Goal: Information Seeking & Learning: Learn about a topic

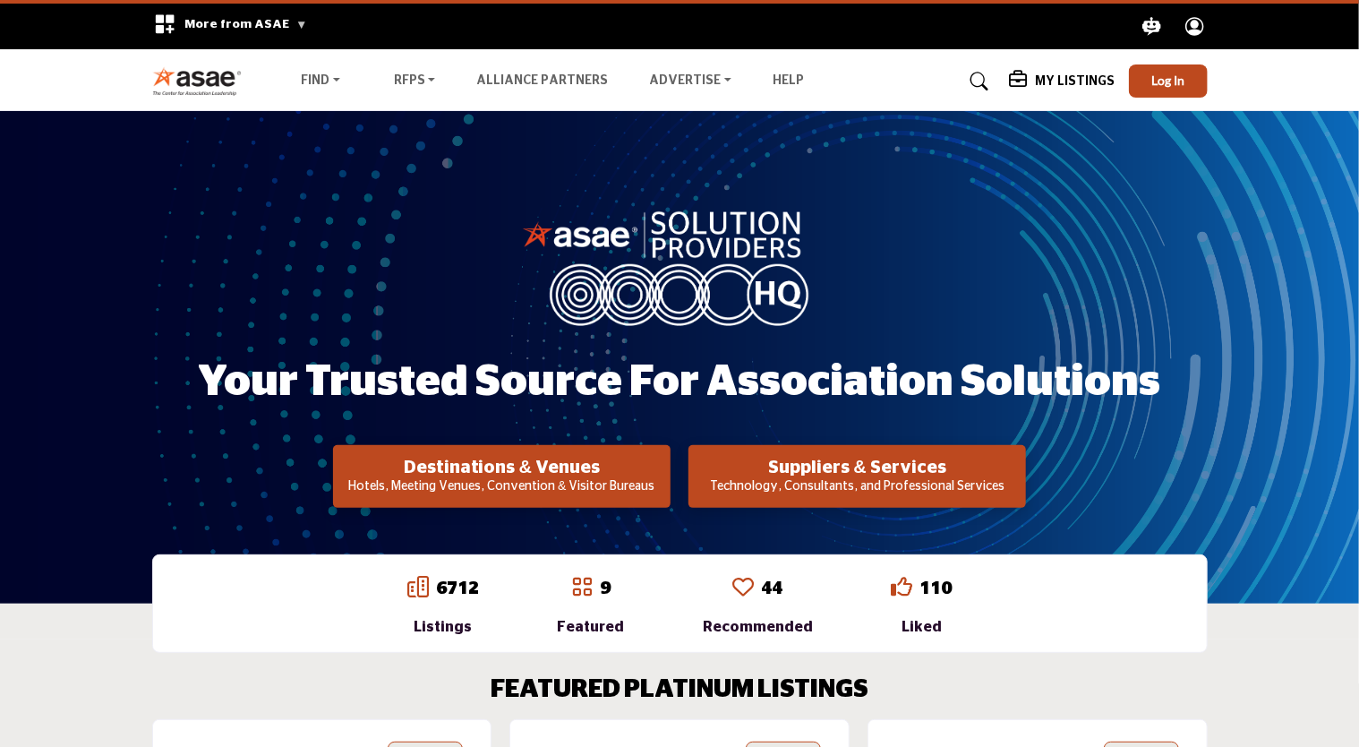
click at [665, 478] on p "Technology, Consultants, and Professional Services" at bounding box center [501, 487] width 327 height 18
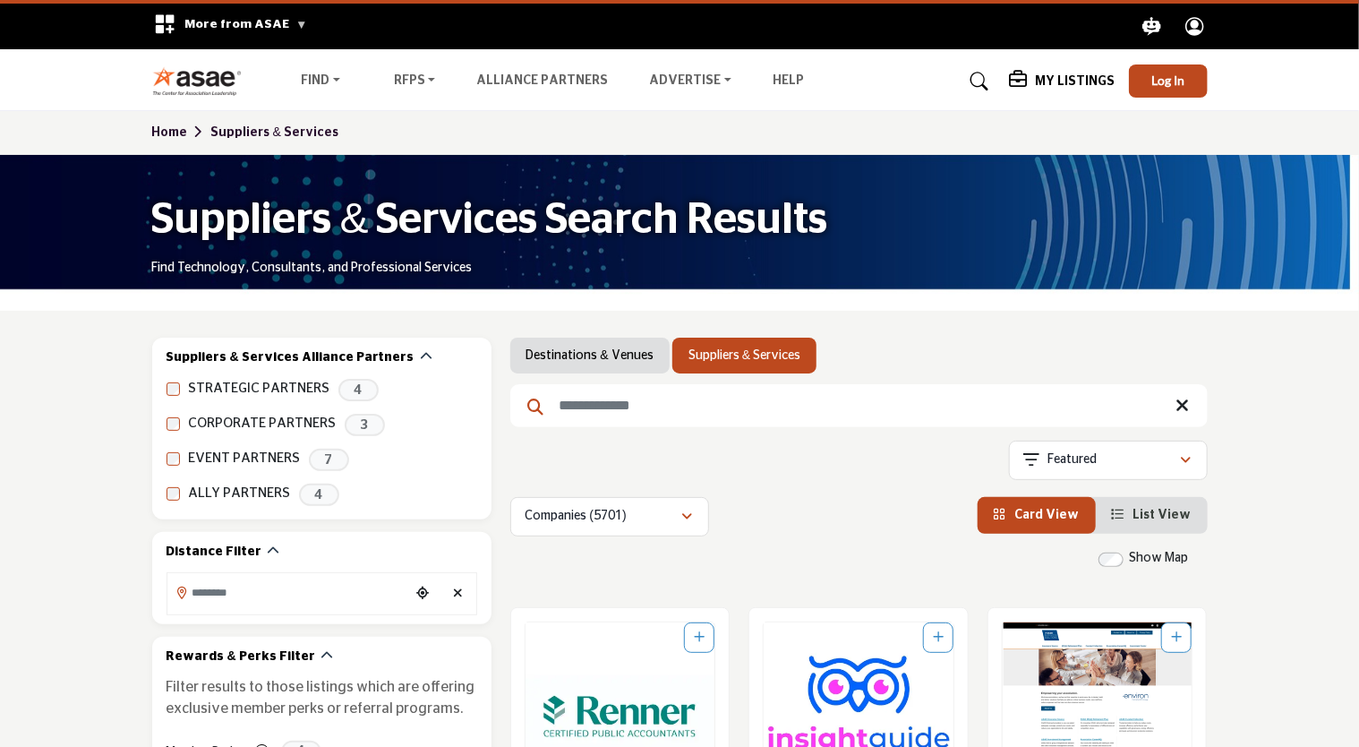
click at [645, 413] on input "Search Keyword" at bounding box center [858, 405] width 697 height 43
type input "*****"
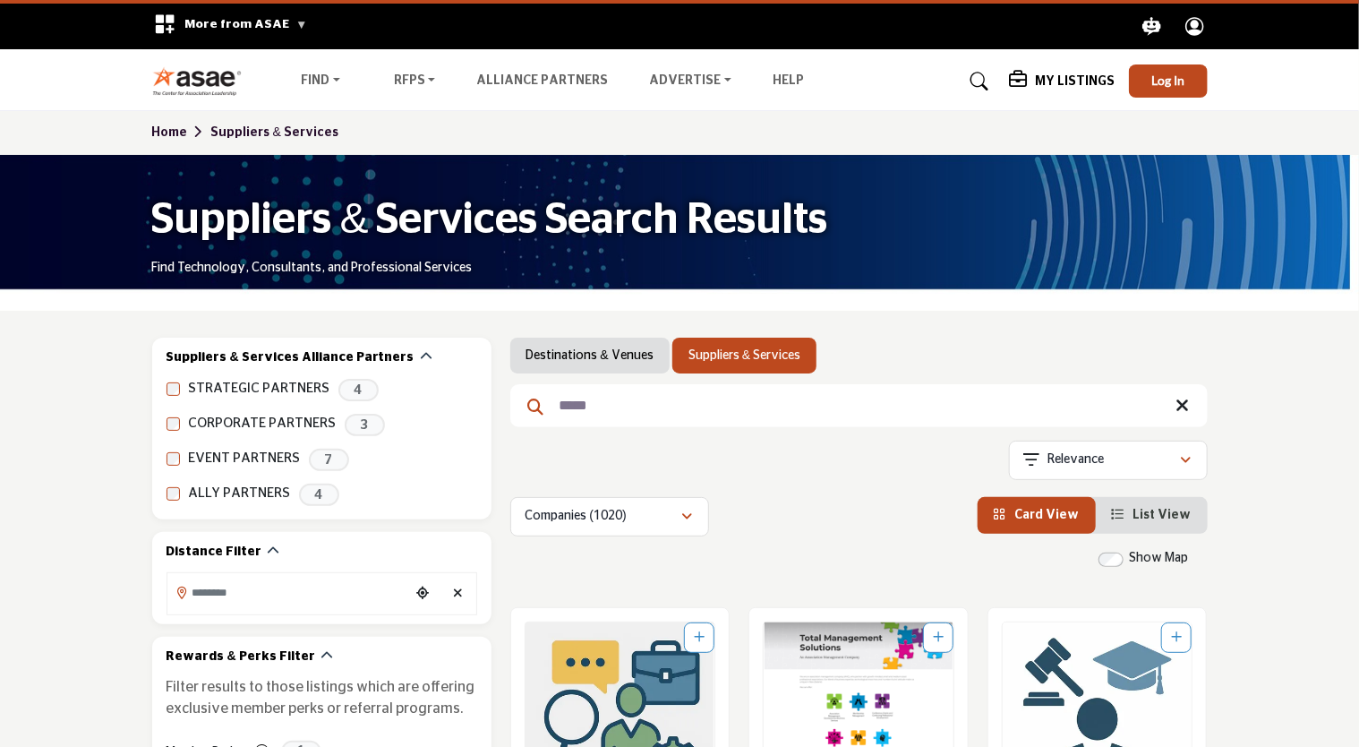
drag, startPoint x: 1182, startPoint y: 406, endPoint x: 662, endPoint y: 466, distance: 523.7
click at [1182, 406] on icon at bounding box center [1182, 406] width 13 height 18
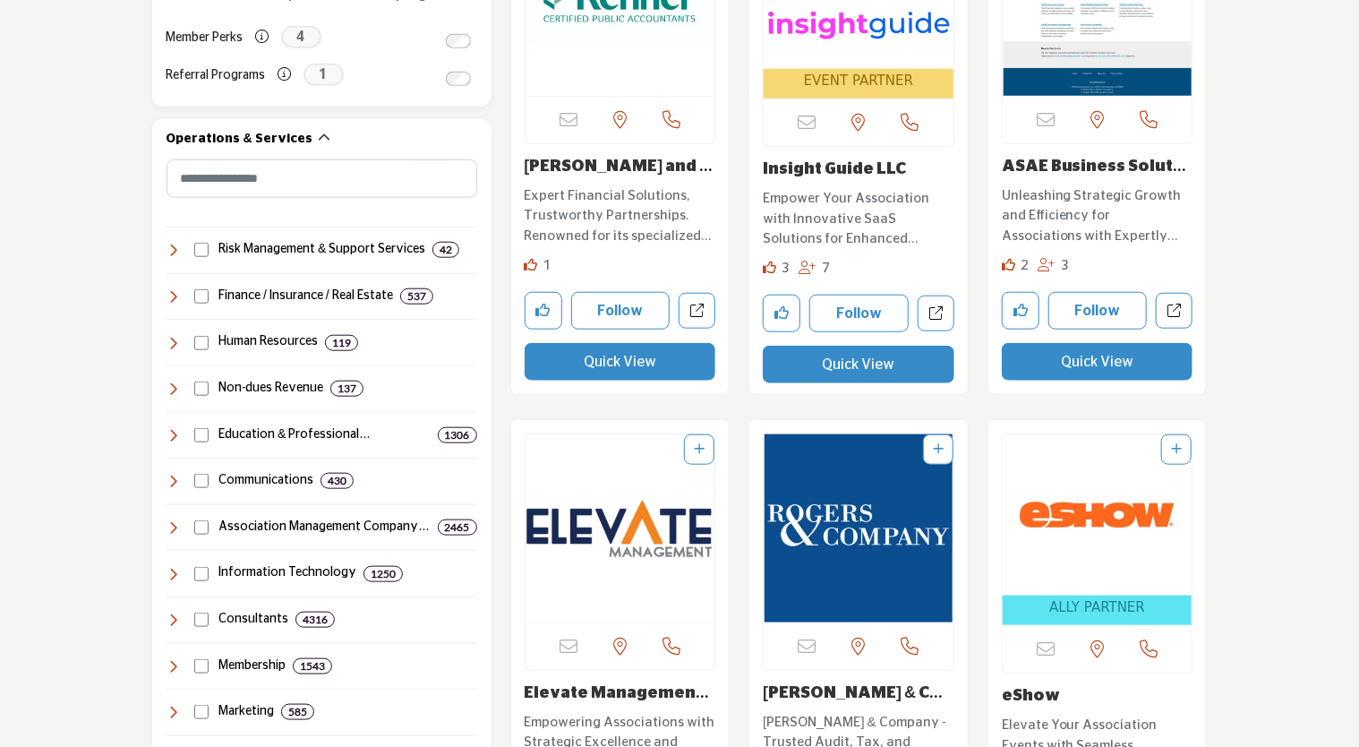
scroll to position [716, 0]
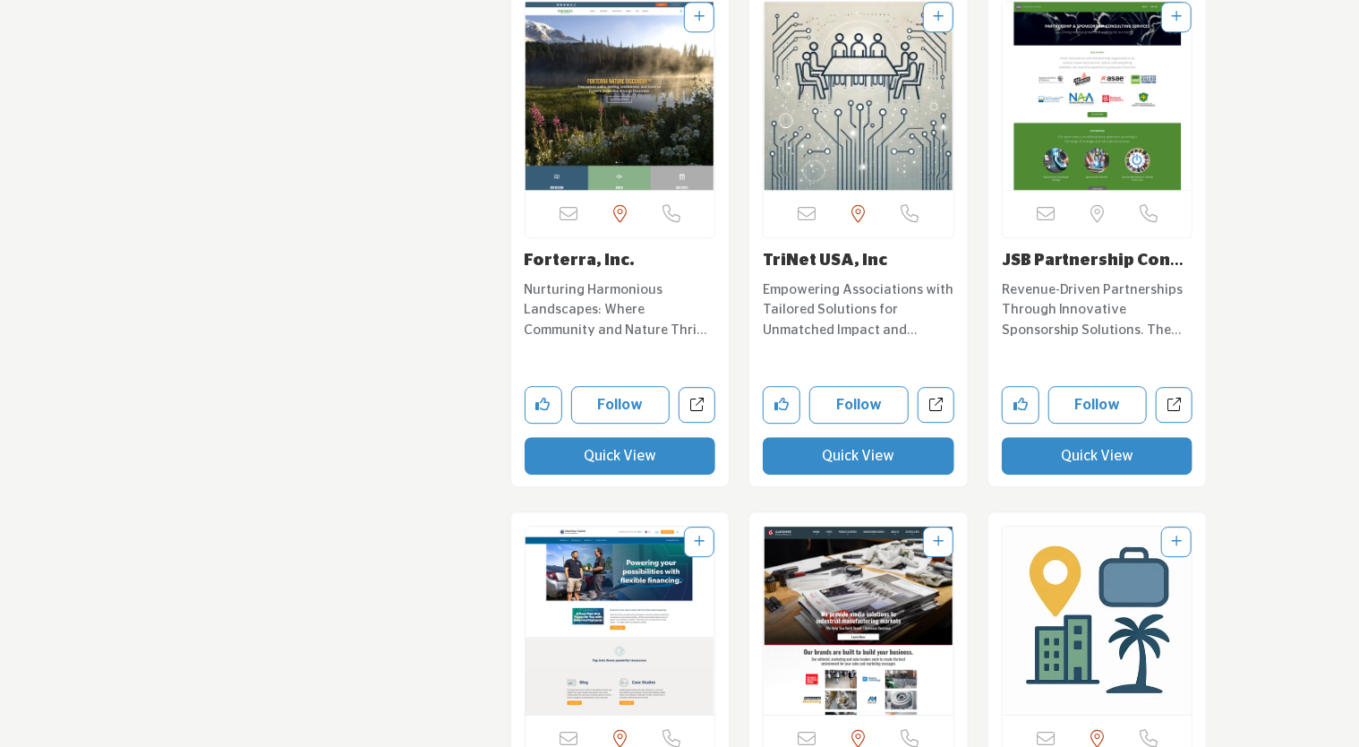
scroll to position [15846, 0]
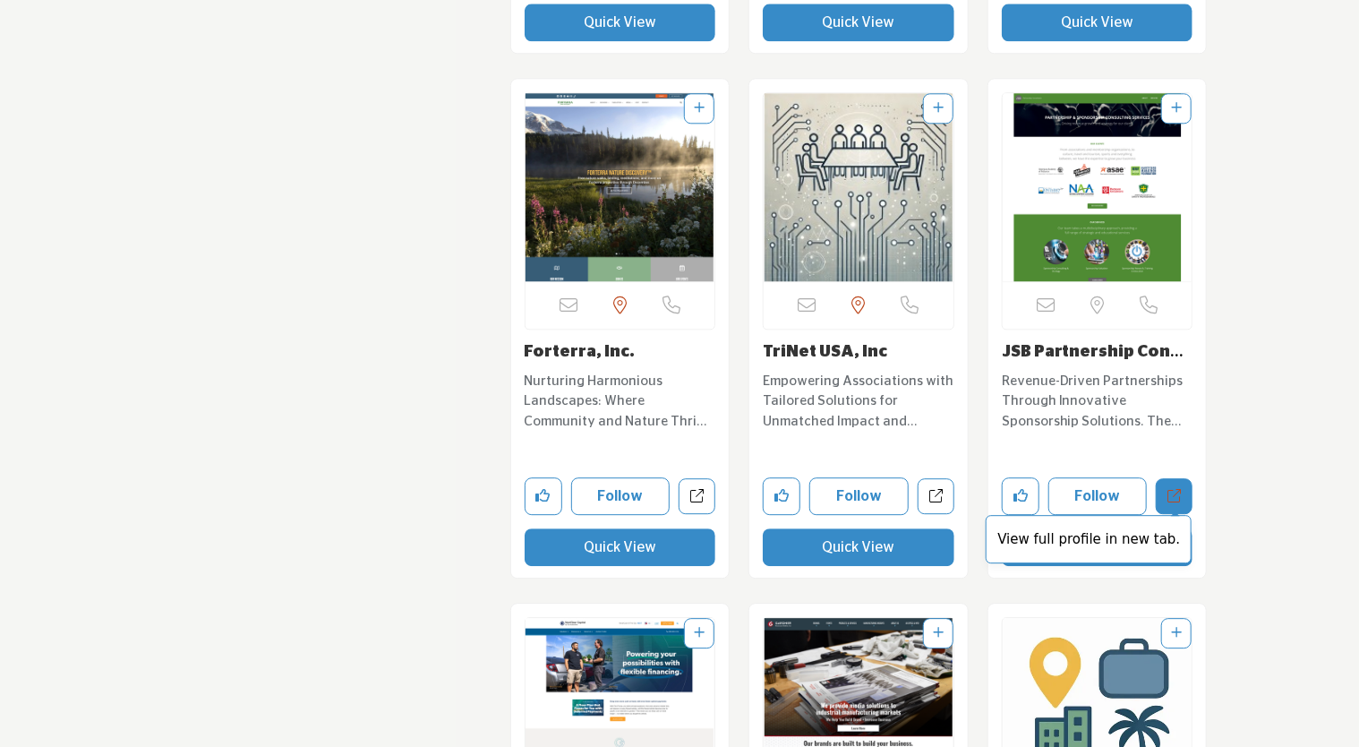
click at [1183, 478] on link "View full profile in new tab." at bounding box center [1174, 496] width 37 height 37
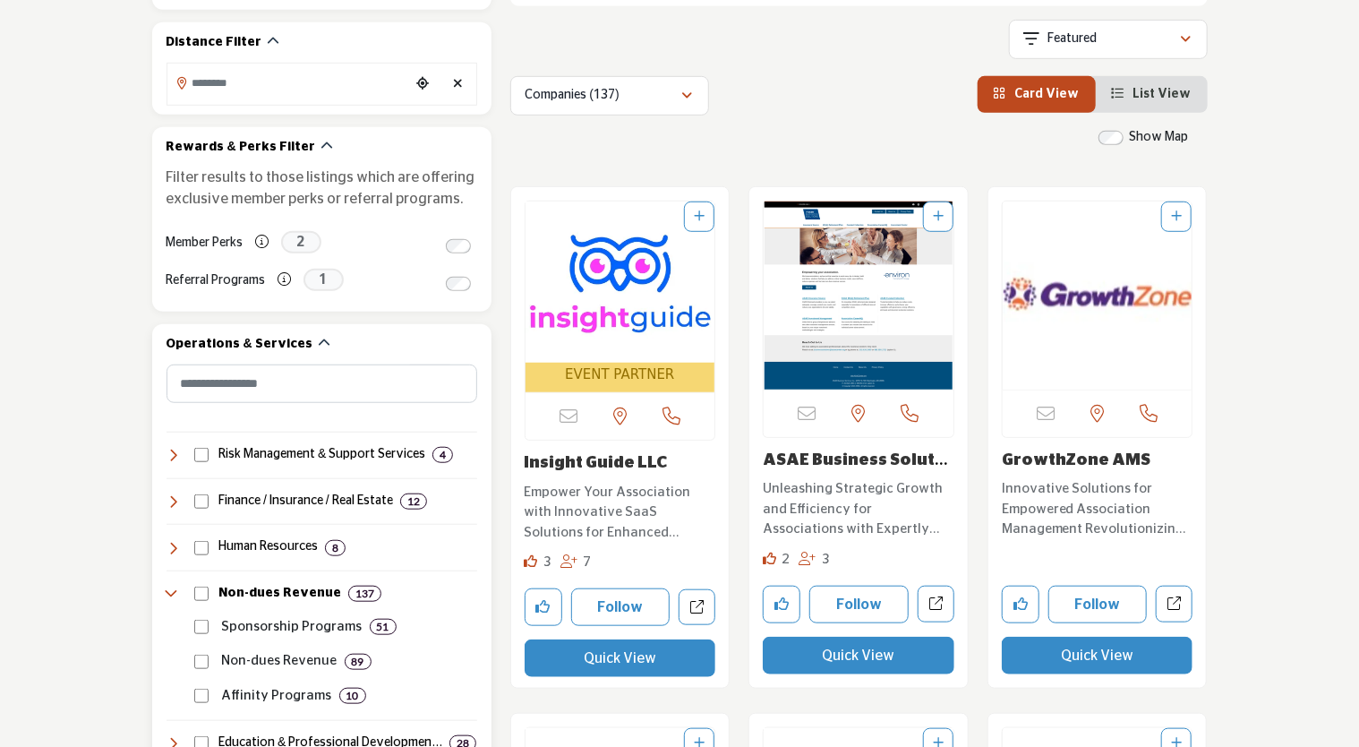
scroll to position [627, 0]
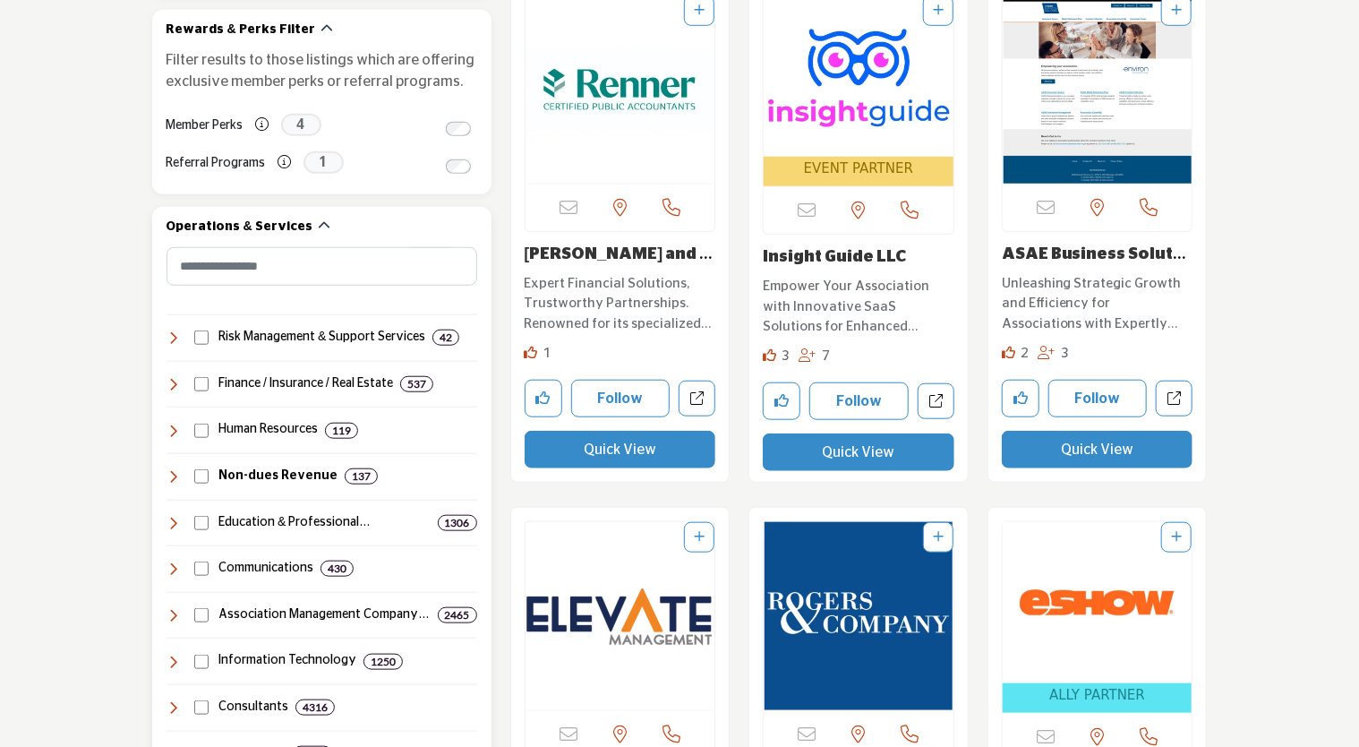
scroll to position [179, 0]
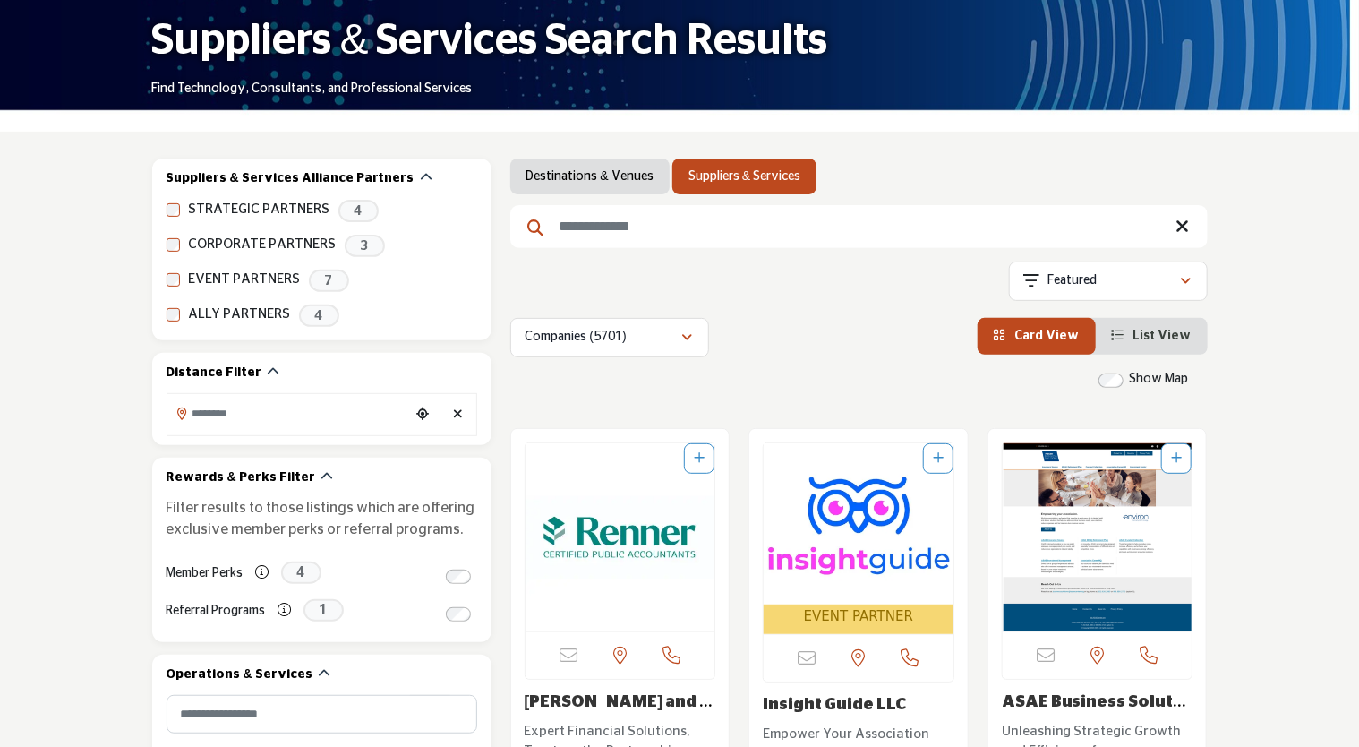
click at [641, 231] on input "Search Keyword" at bounding box center [858, 226] width 697 height 43
type input "**********"
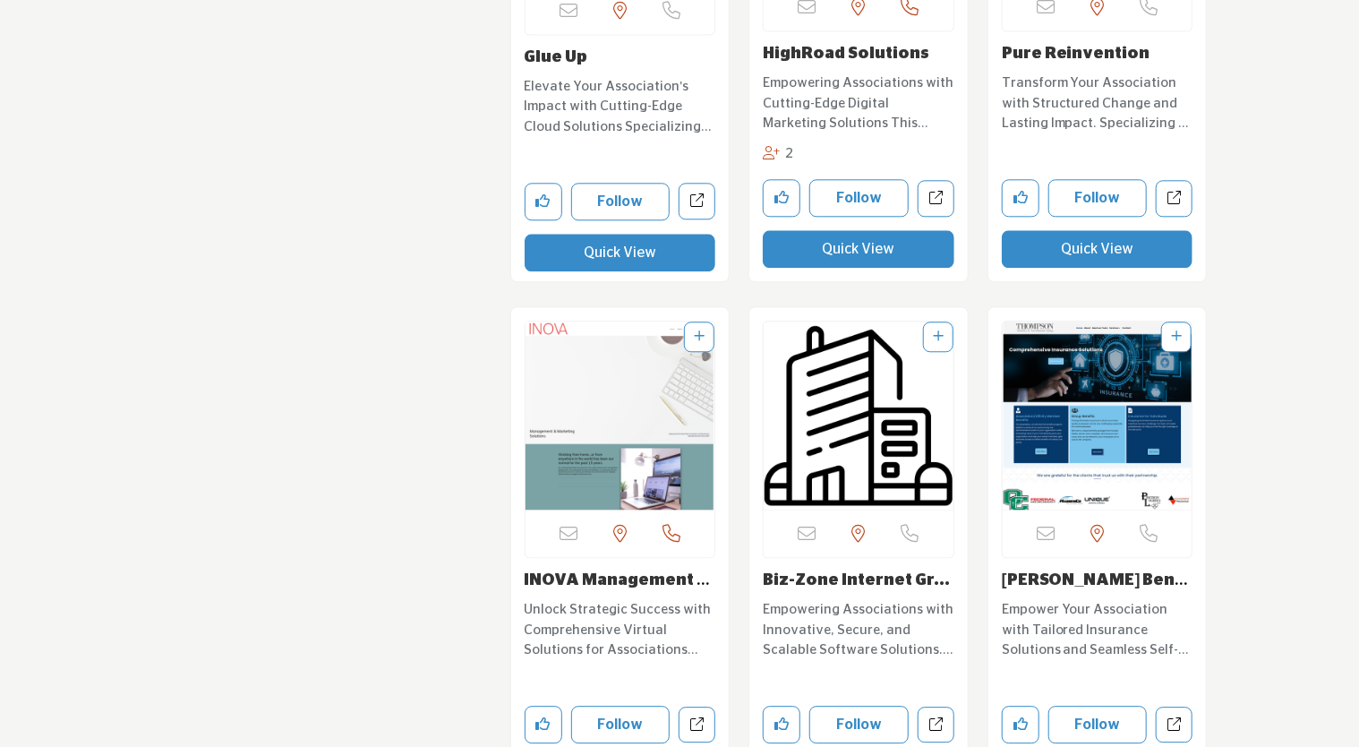
scroll to position [5987, 0]
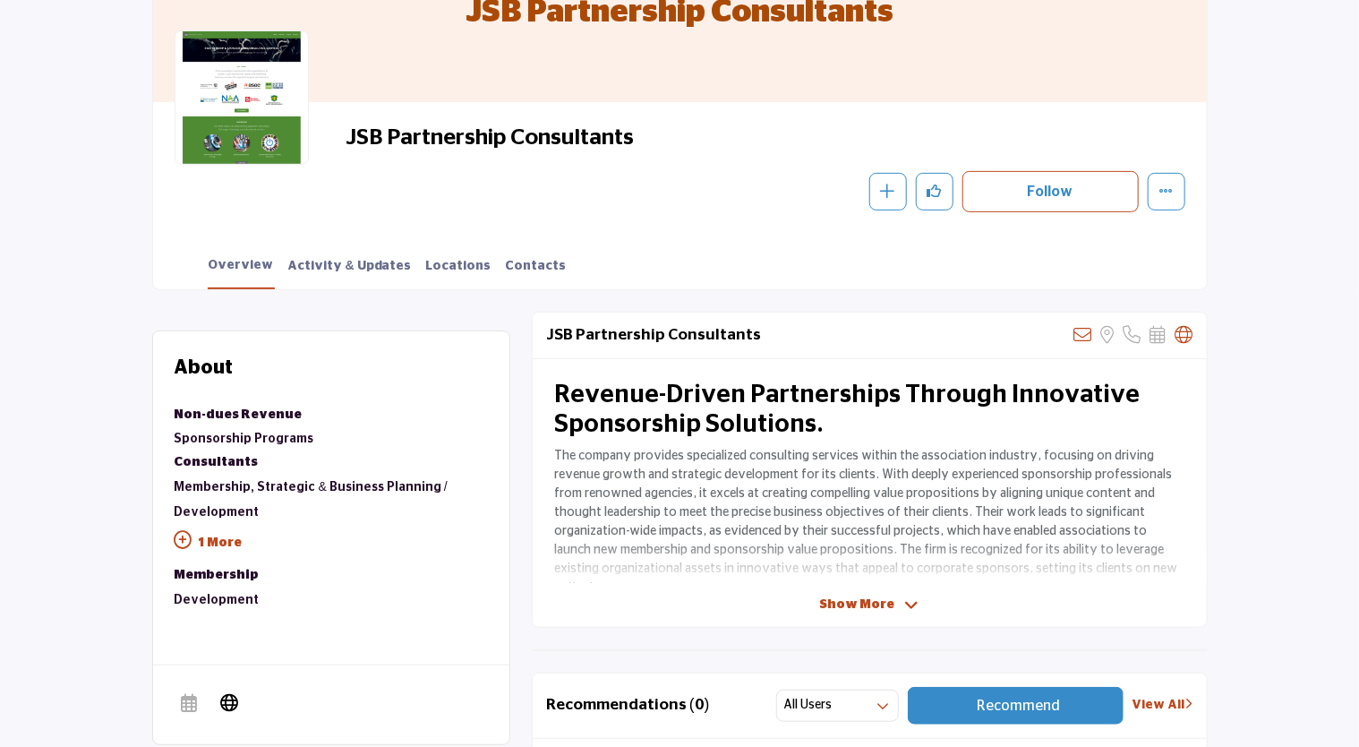
scroll to position [358, 0]
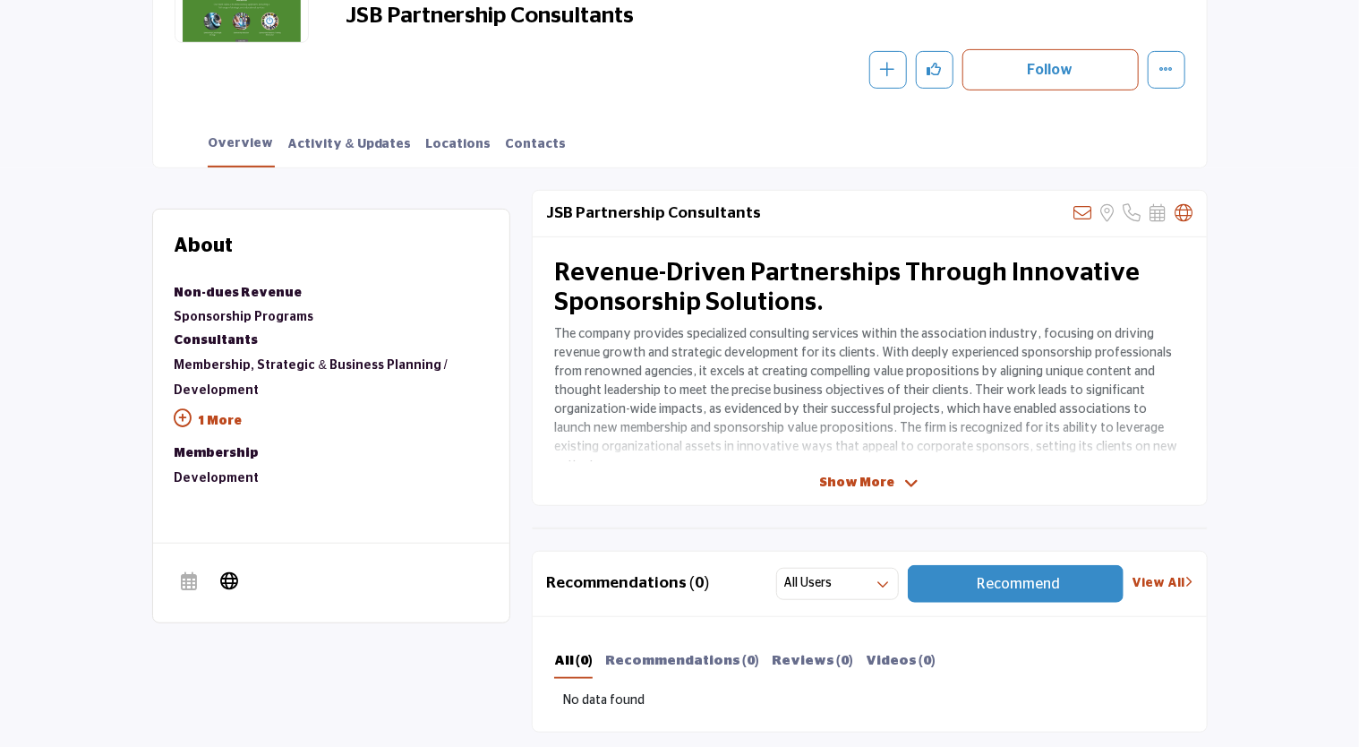
click at [845, 477] on span "Show More" at bounding box center [857, 483] width 75 height 19
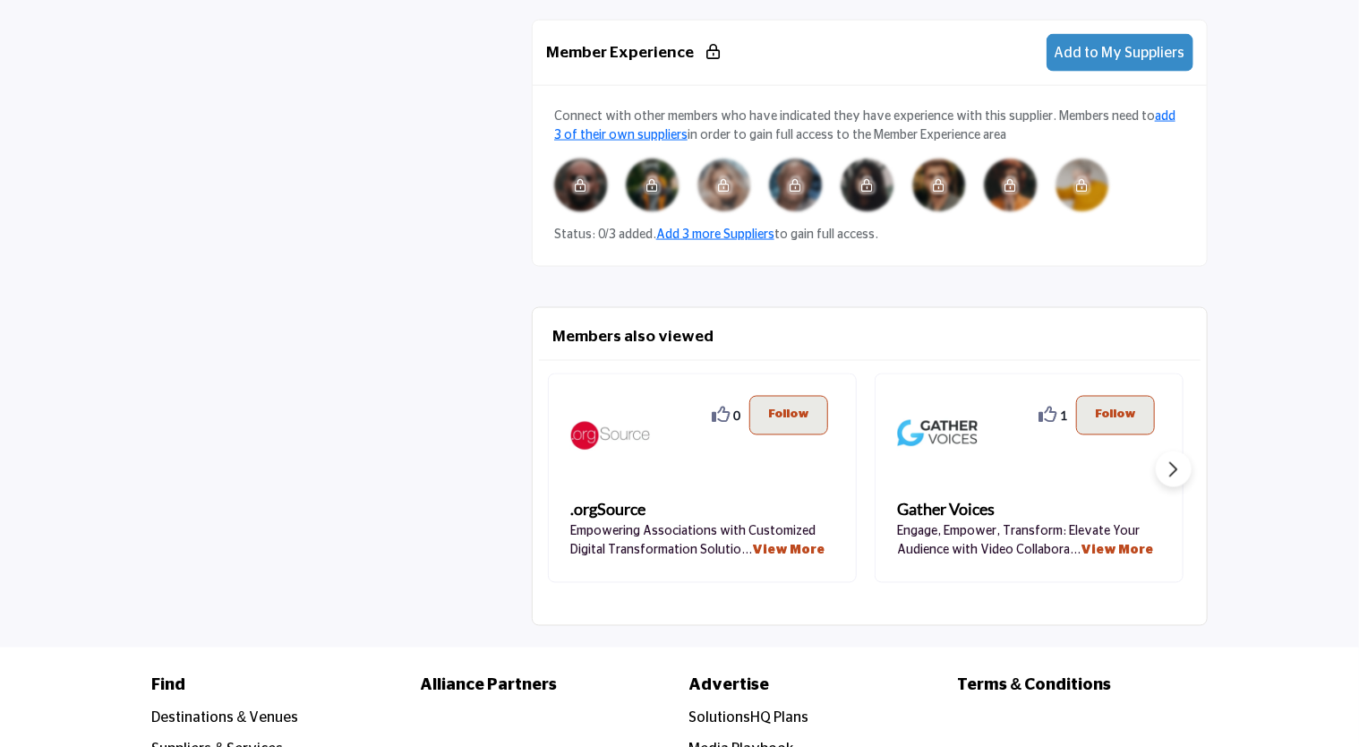
scroll to position [1343, 0]
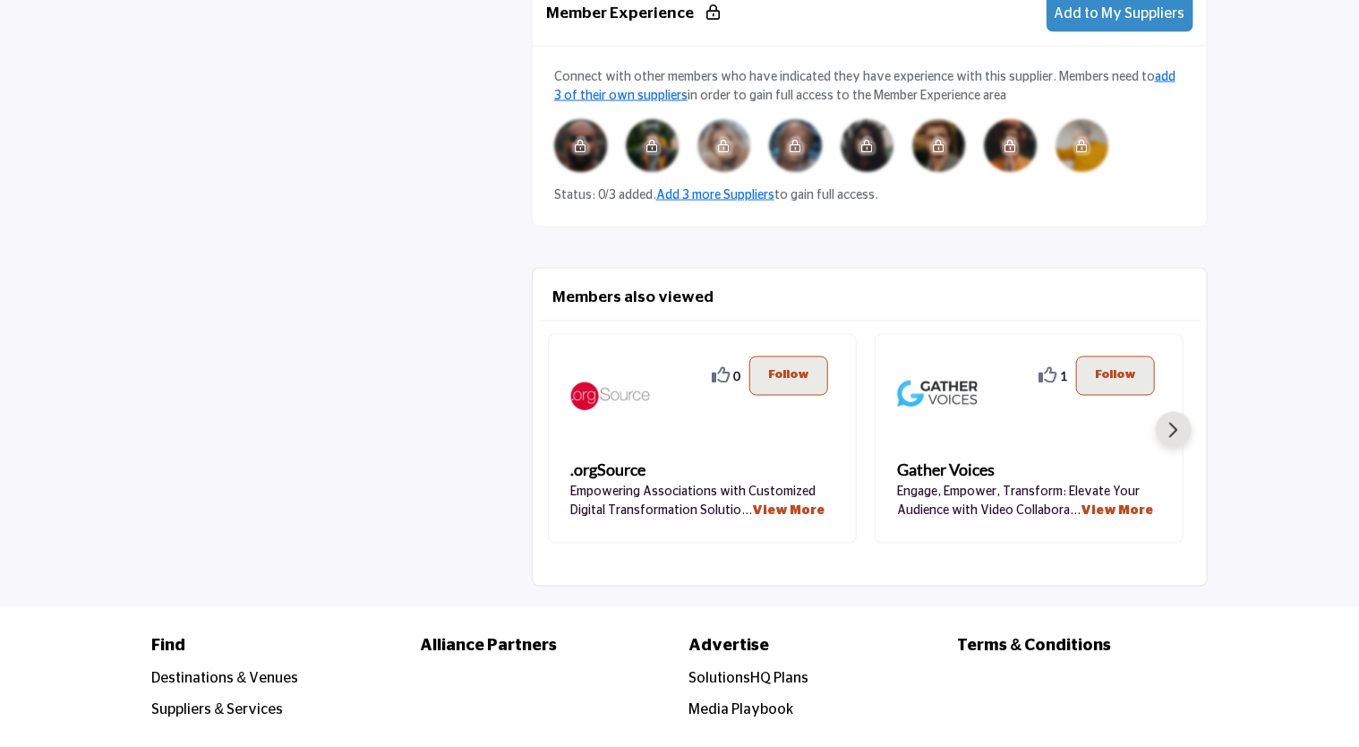
click at [1182, 412] on button "Next slide" at bounding box center [1174, 430] width 36 height 36
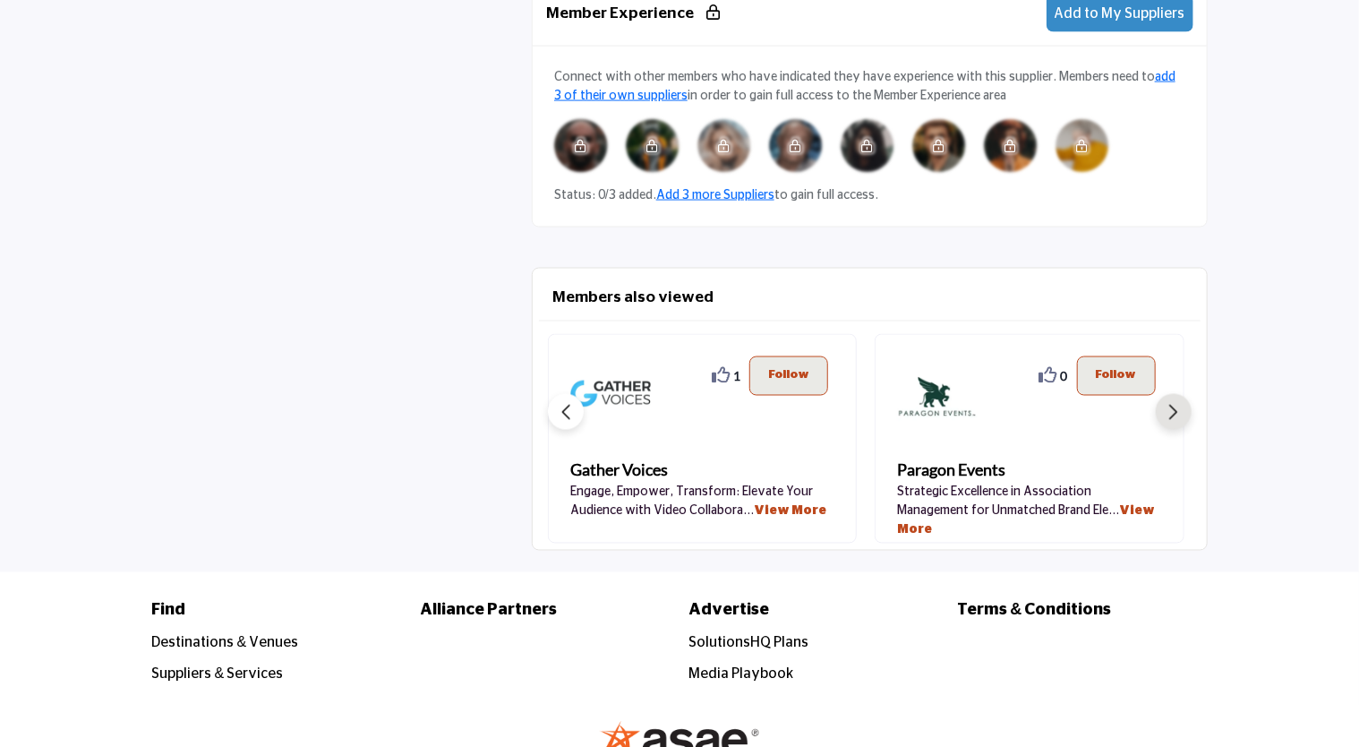
click at [1182, 391] on div "0 0 Follow Following View More" at bounding box center [1029, 438] width 309 height 209
click at [1177, 405] on img "Next slide" at bounding box center [1173, 412] width 9 height 15
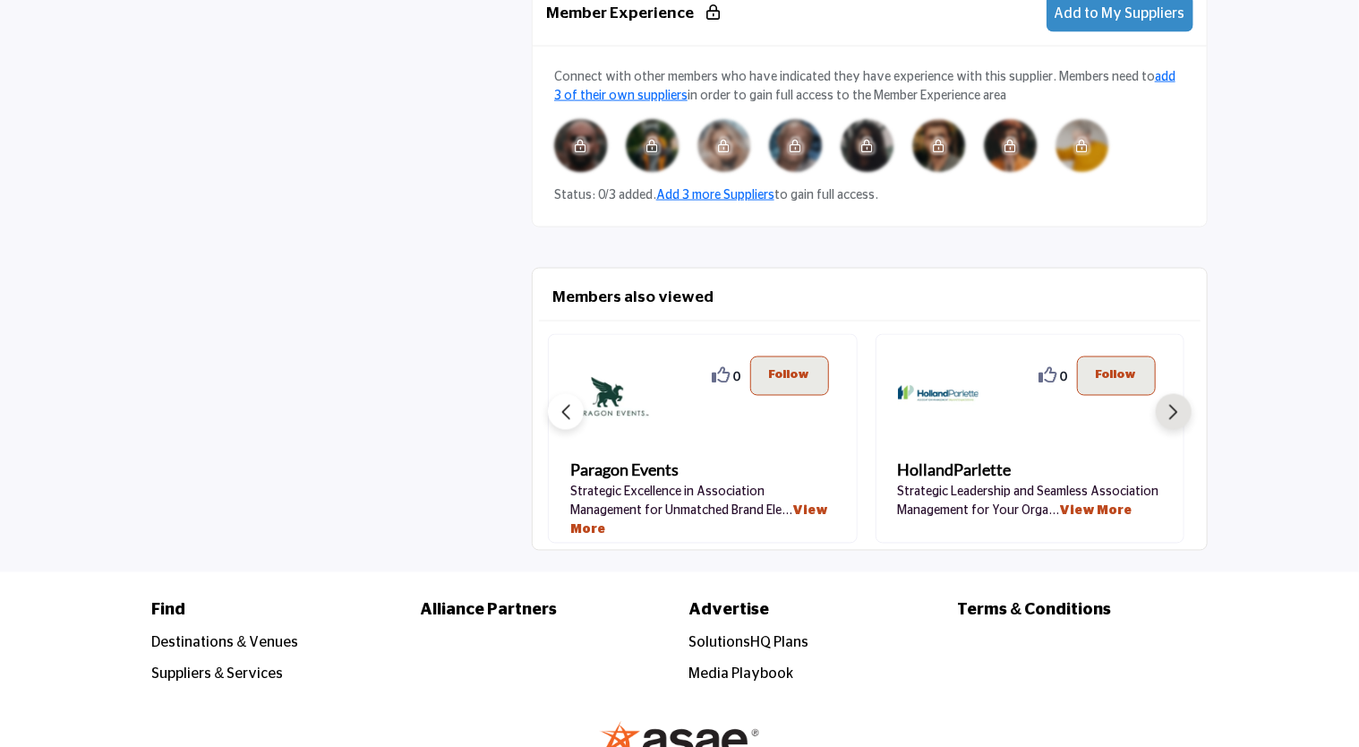
click at [1177, 405] on img "Next slide" at bounding box center [1173, 412] width 9 height 15
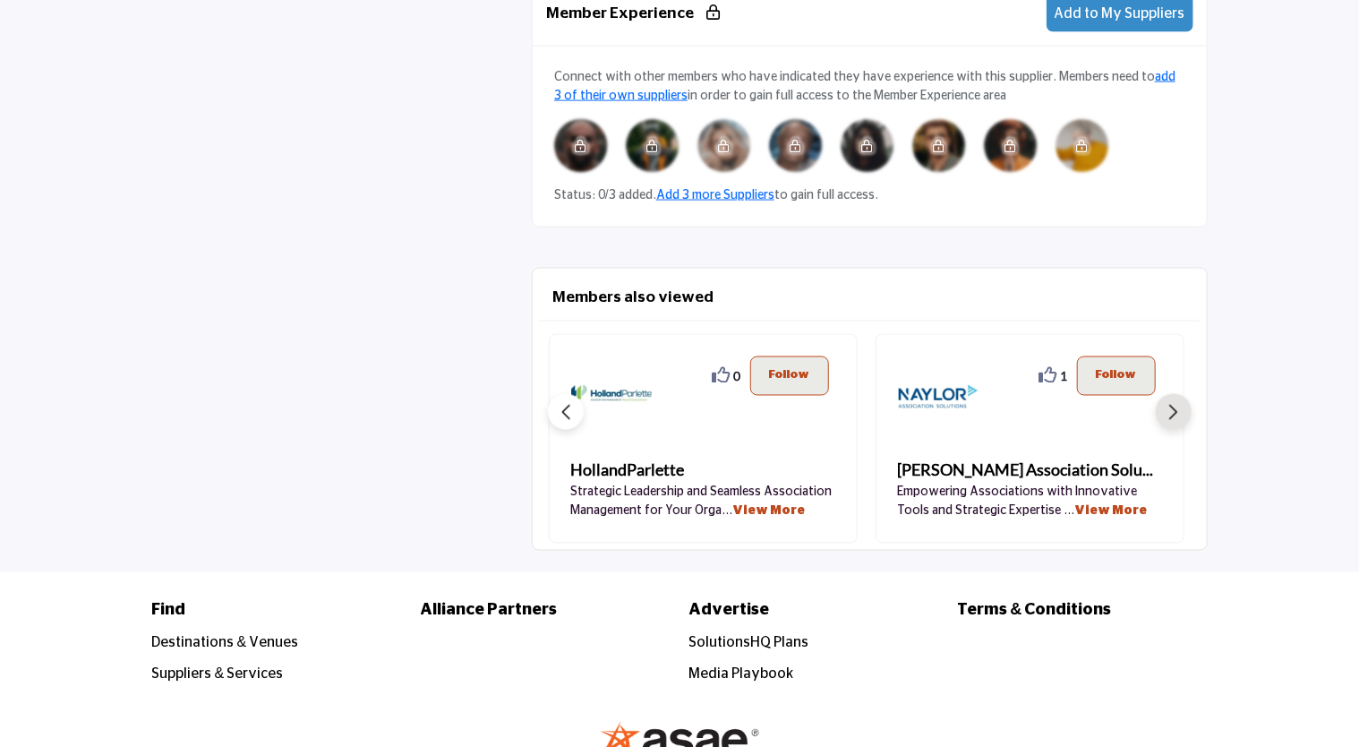
click at [1177, 405] on img "Next slide" at bounding box center [1173, 412] width 9 height 15
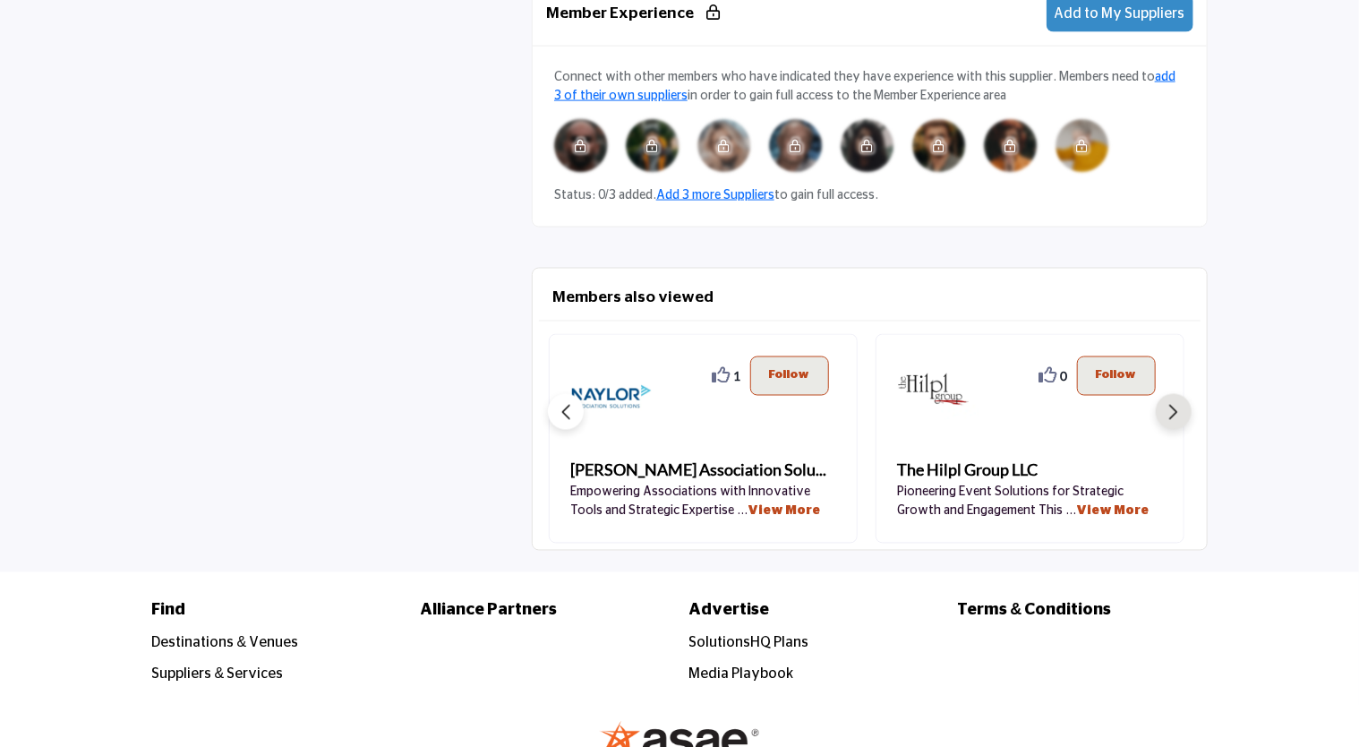
click at [1177, 405] on img "Next slide" at bounding box center [1173, 412] width 9 height 15
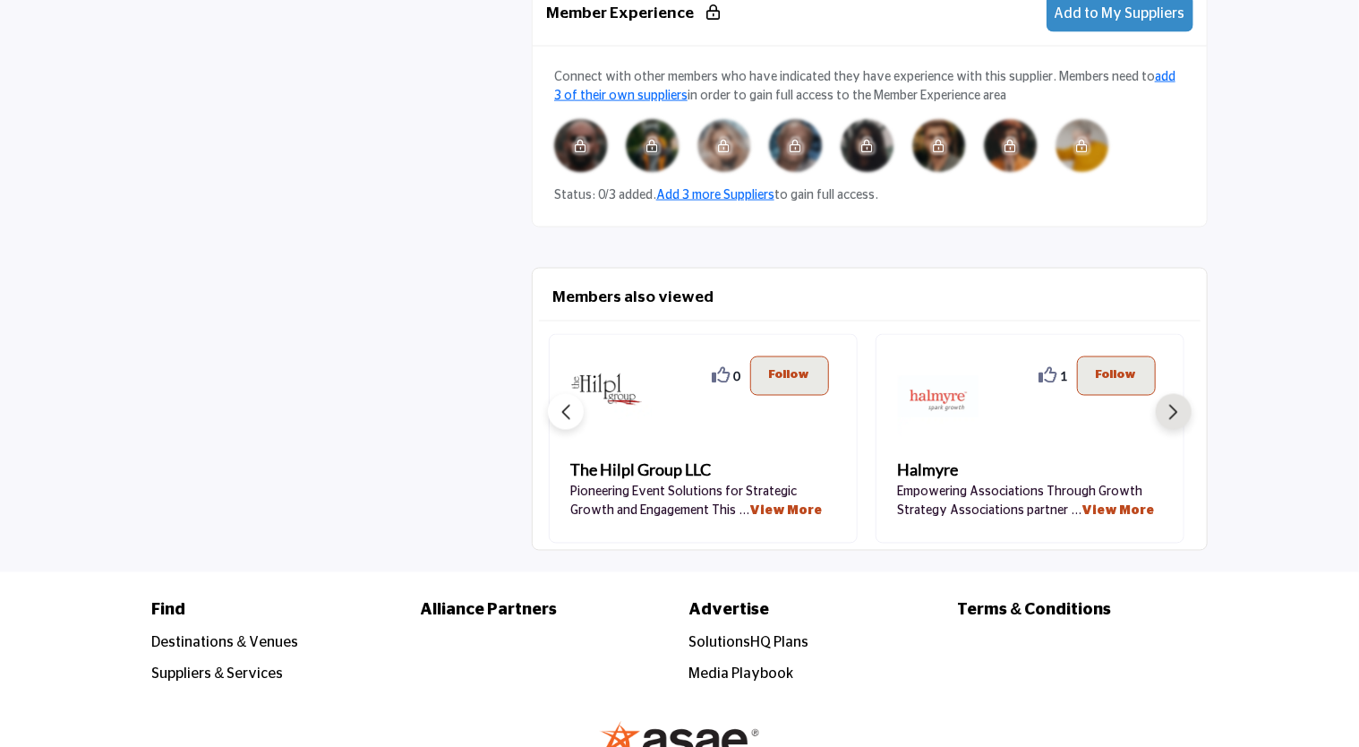
click at [1177, 405] on img "Next slide" at bounding box center [1173, 412] width 9 height 15
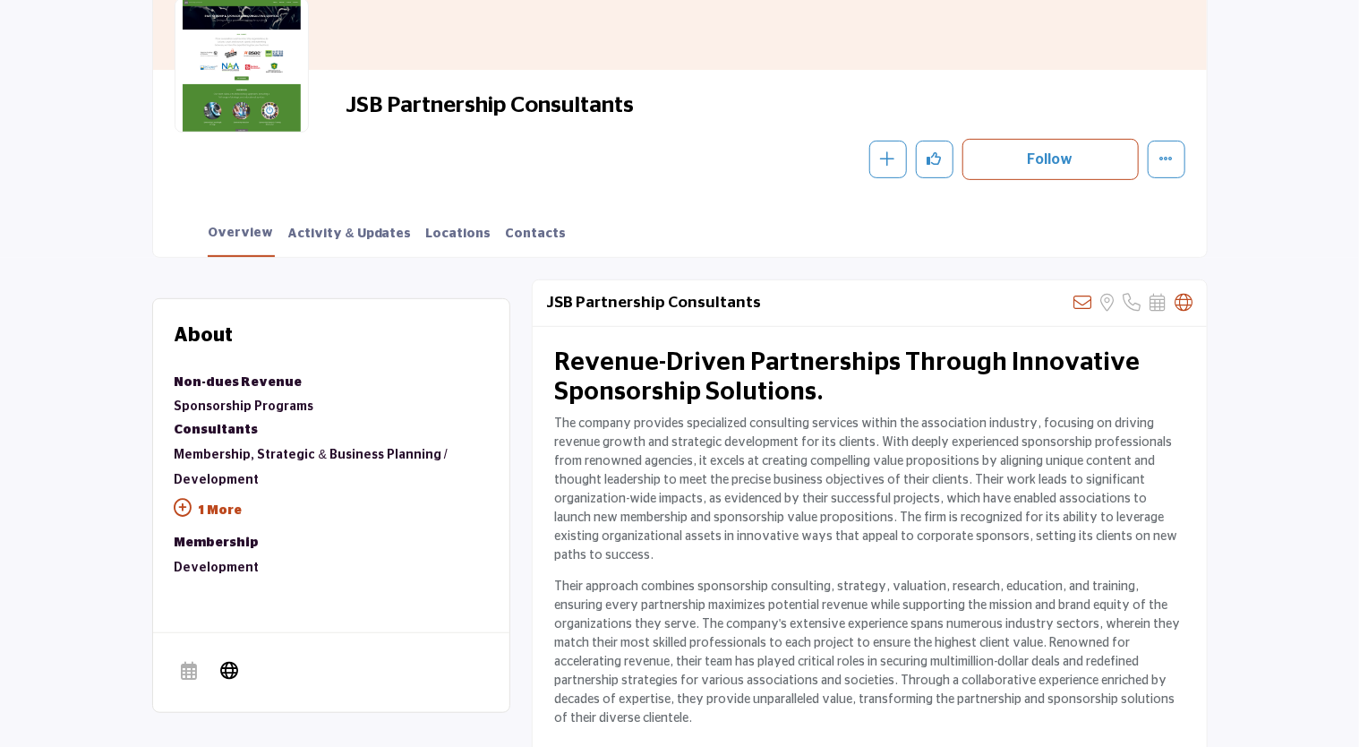
scroll to position [179, 0]
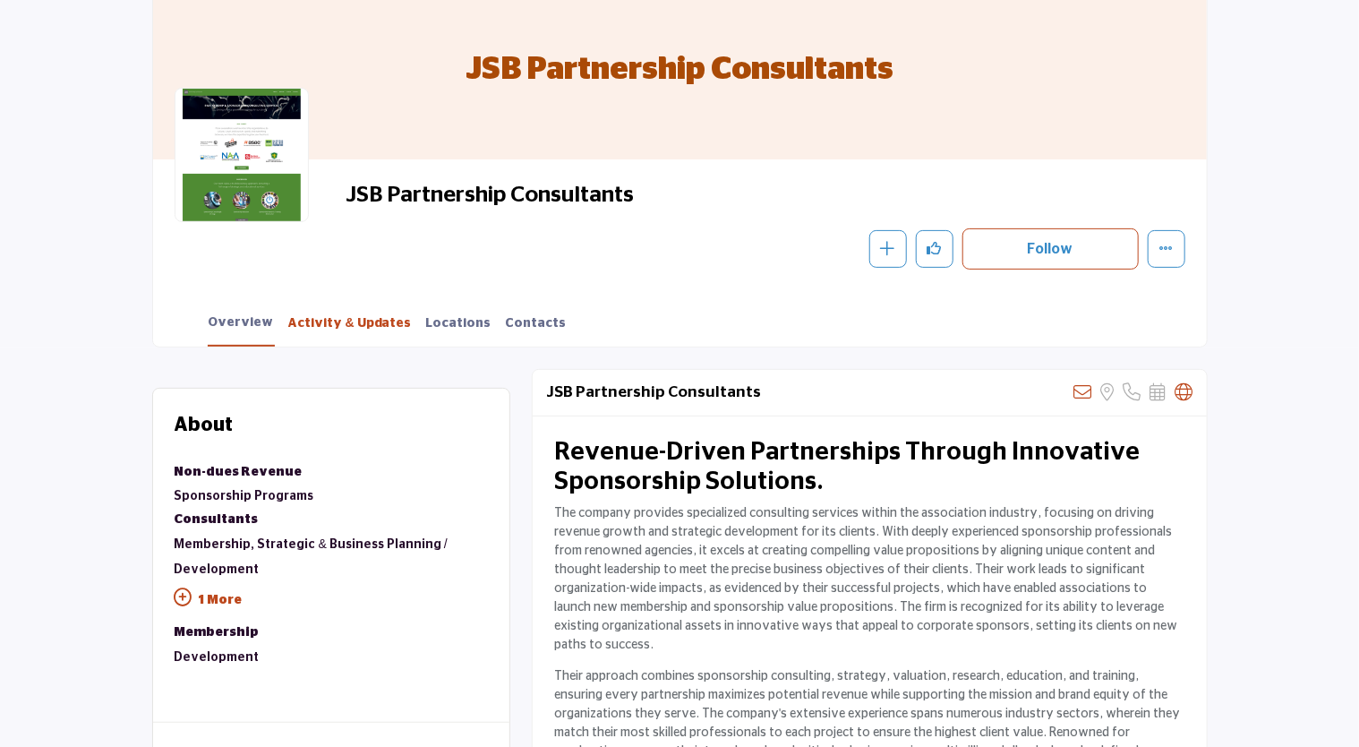
click at [364, 326] on link "Activity & Updates" at bounding box center [349, 329] width 125 height 31
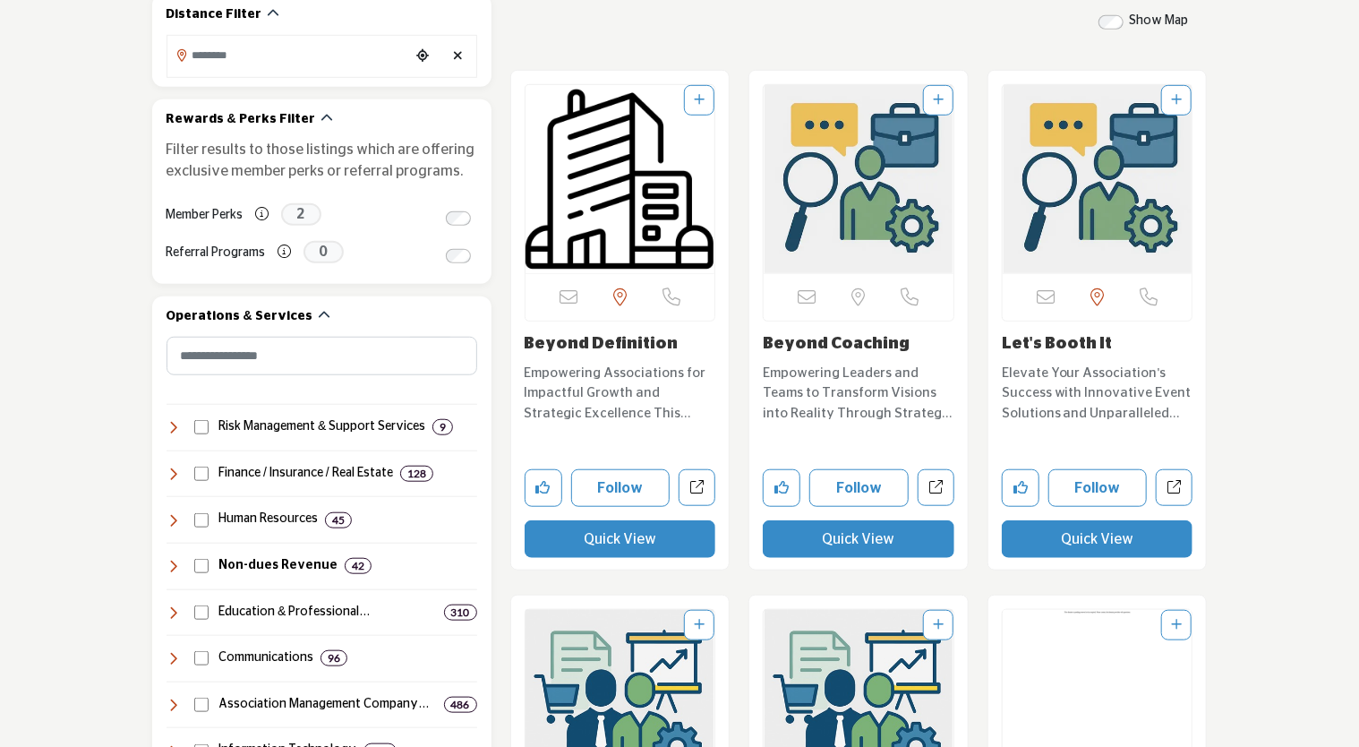
scroll to position [806, 0]
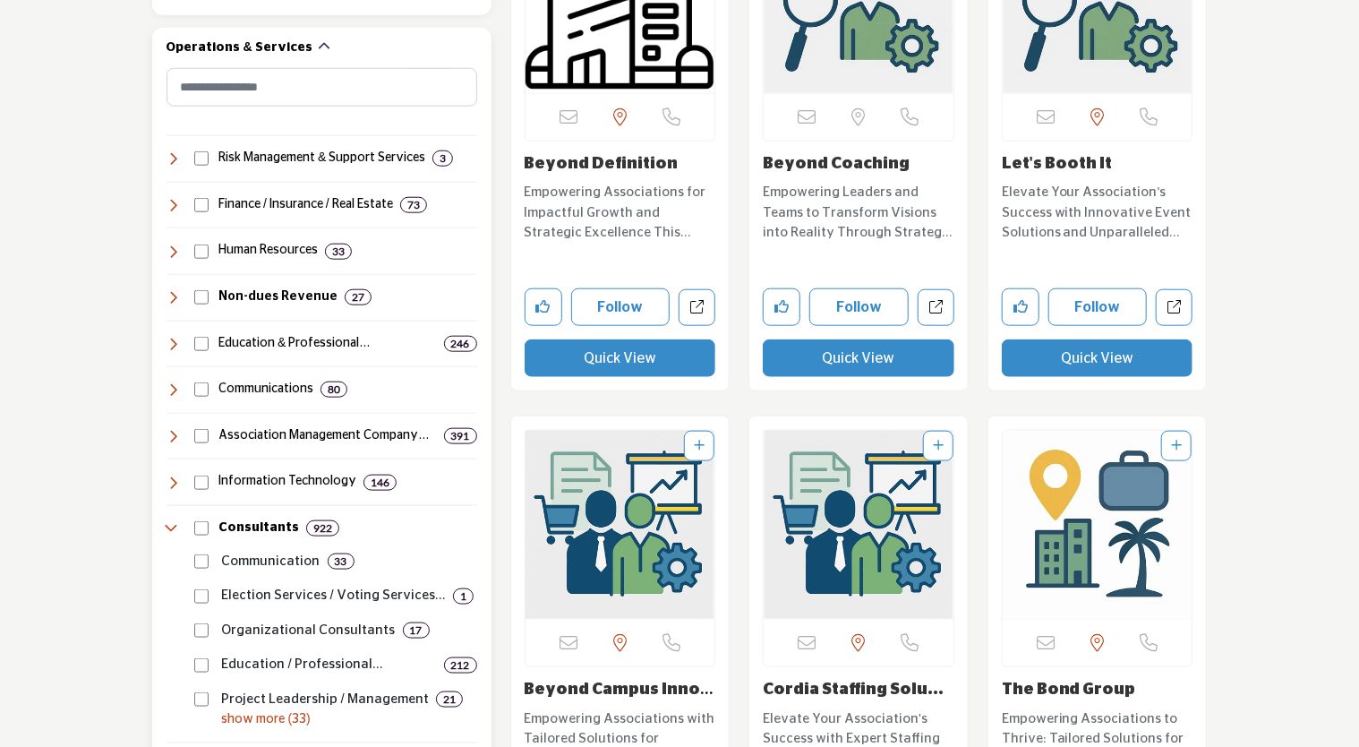
scroll to position [895, 0]
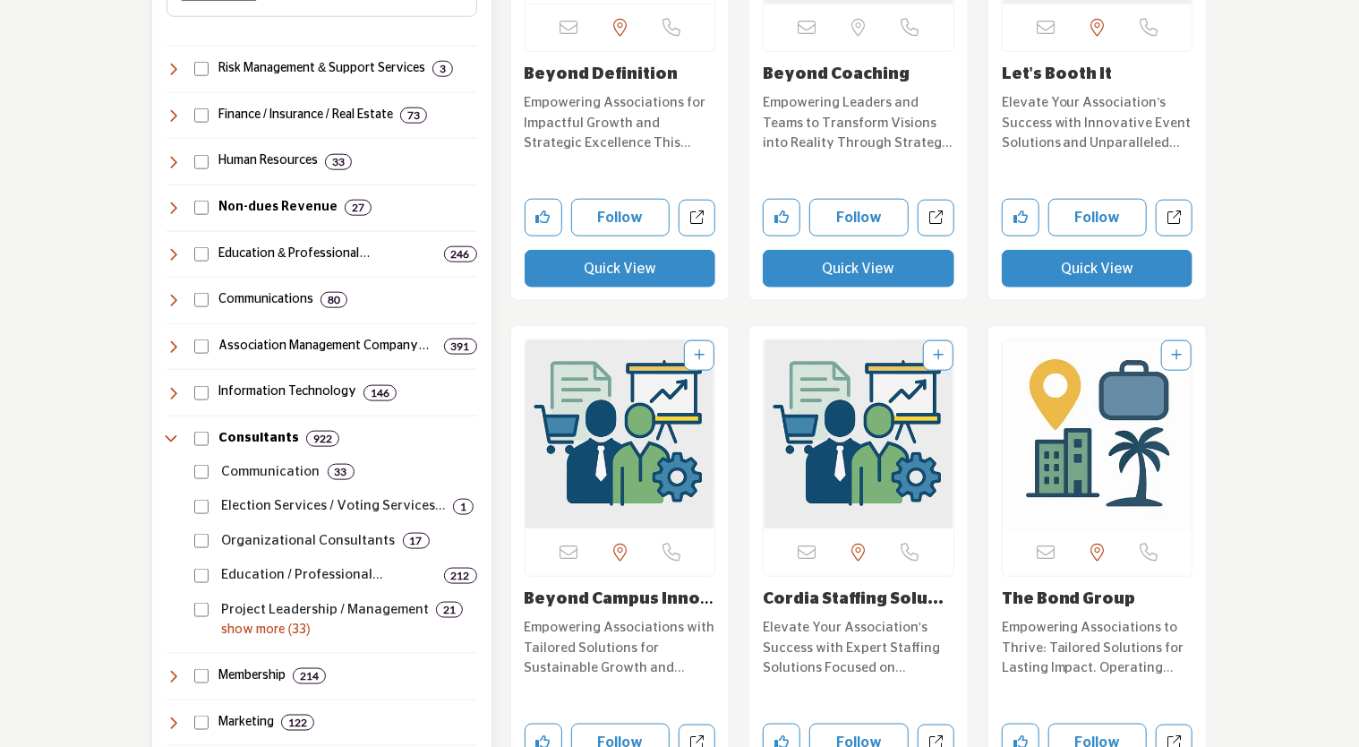
click at [295, 630] on p "show more (33)" at bounding box center [349, 629] width 255 height 19
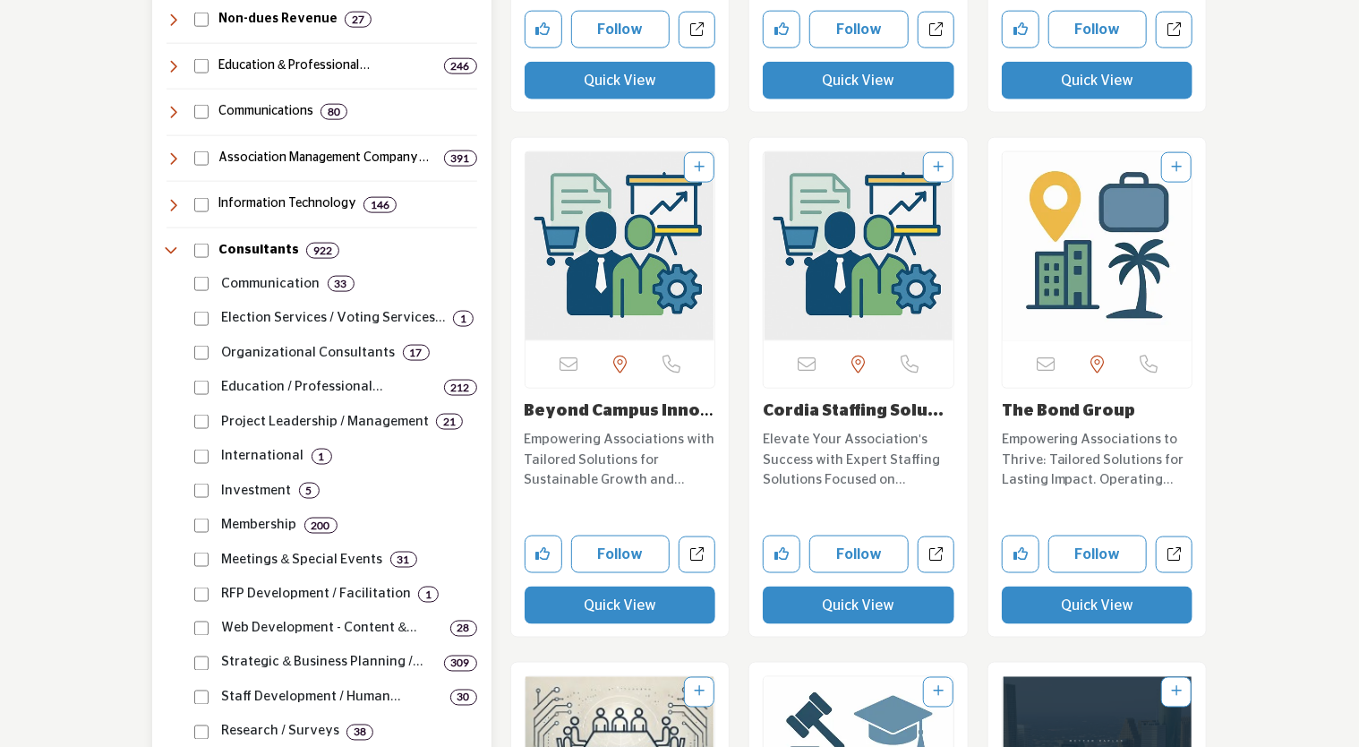
scroll to position [1074, 0]
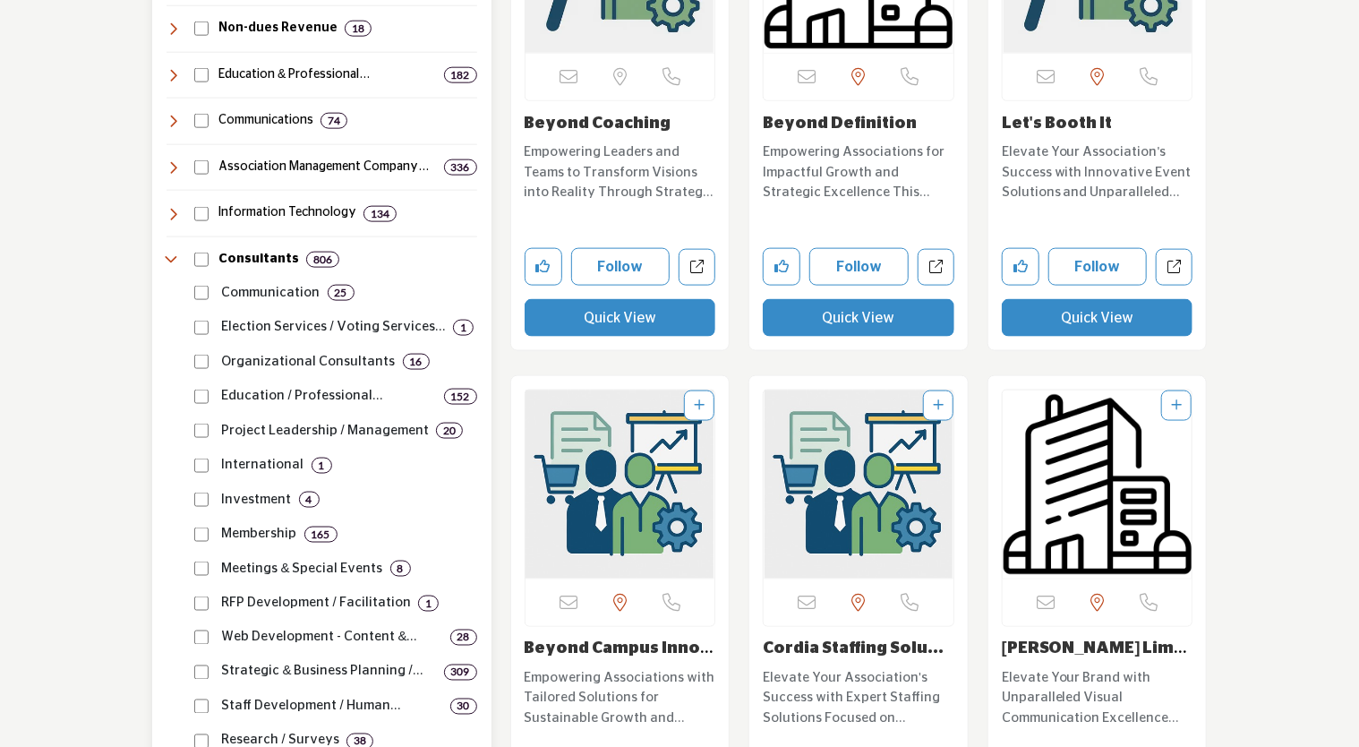
scroll to position [1343, 0]
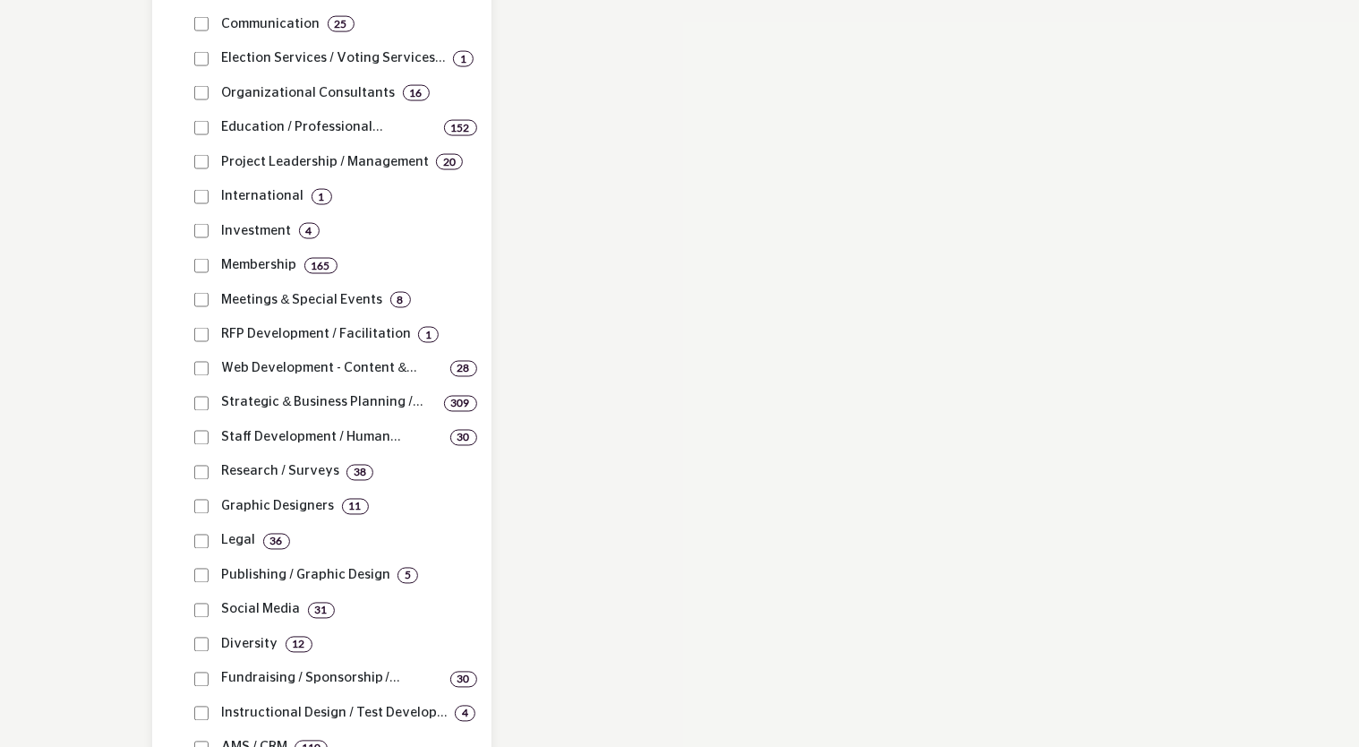
click at [197, 445] on div "Staff Development / Human Resources... 30" at bounding box center [332, 431] width 289 height 35
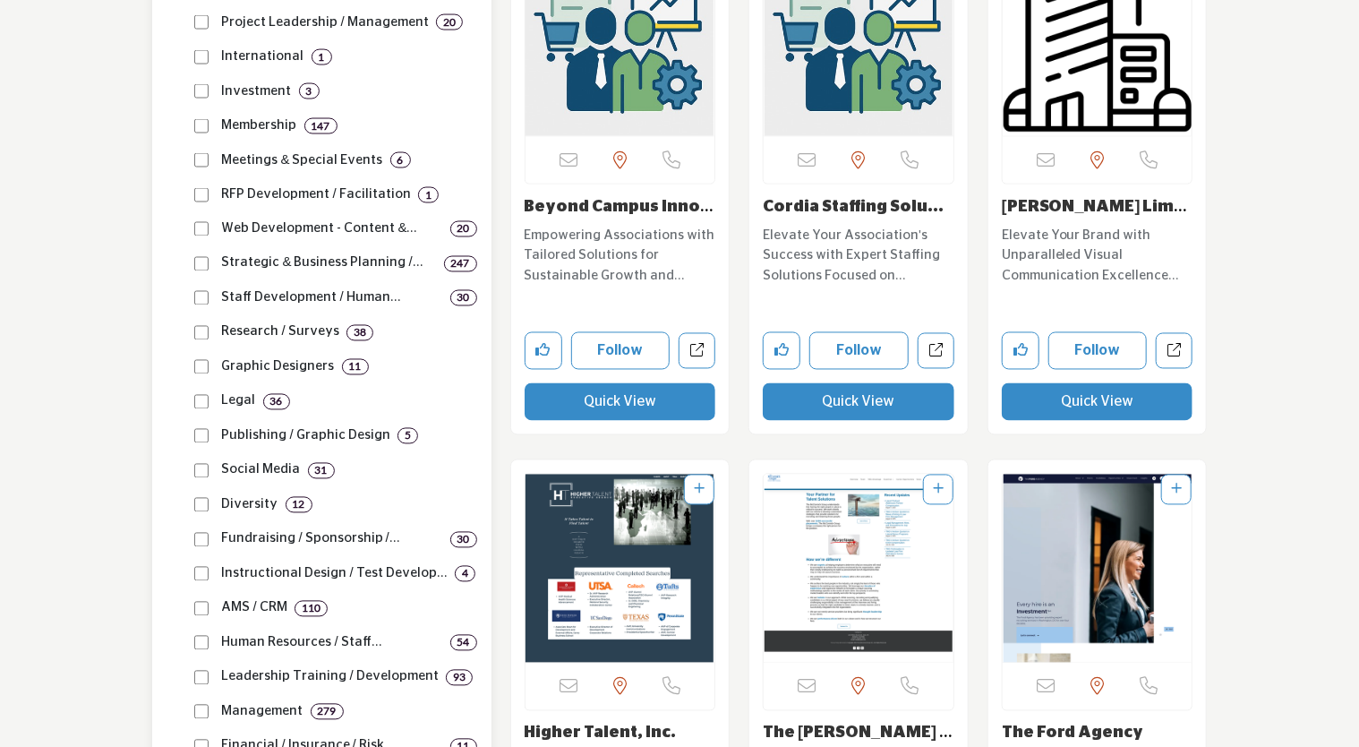
scroll to position [1522, 0]
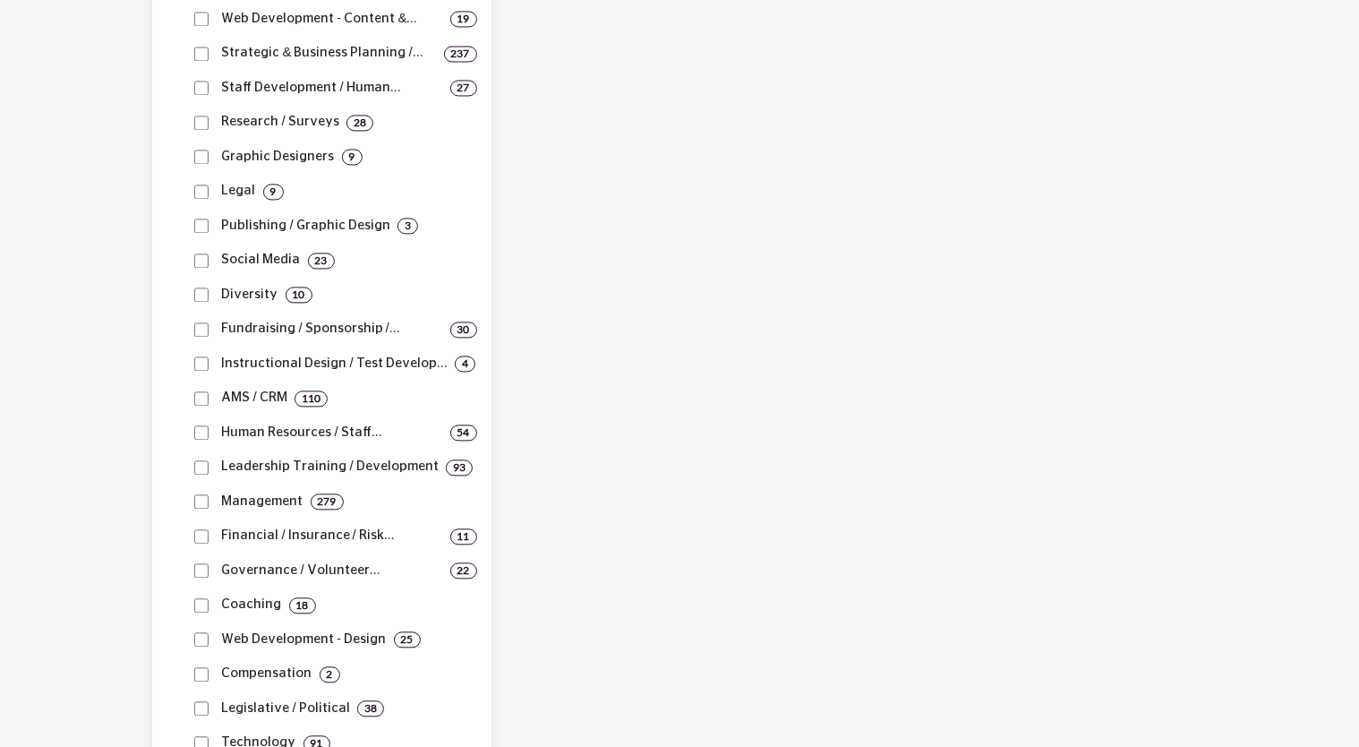
scroll to position [1701, 0]
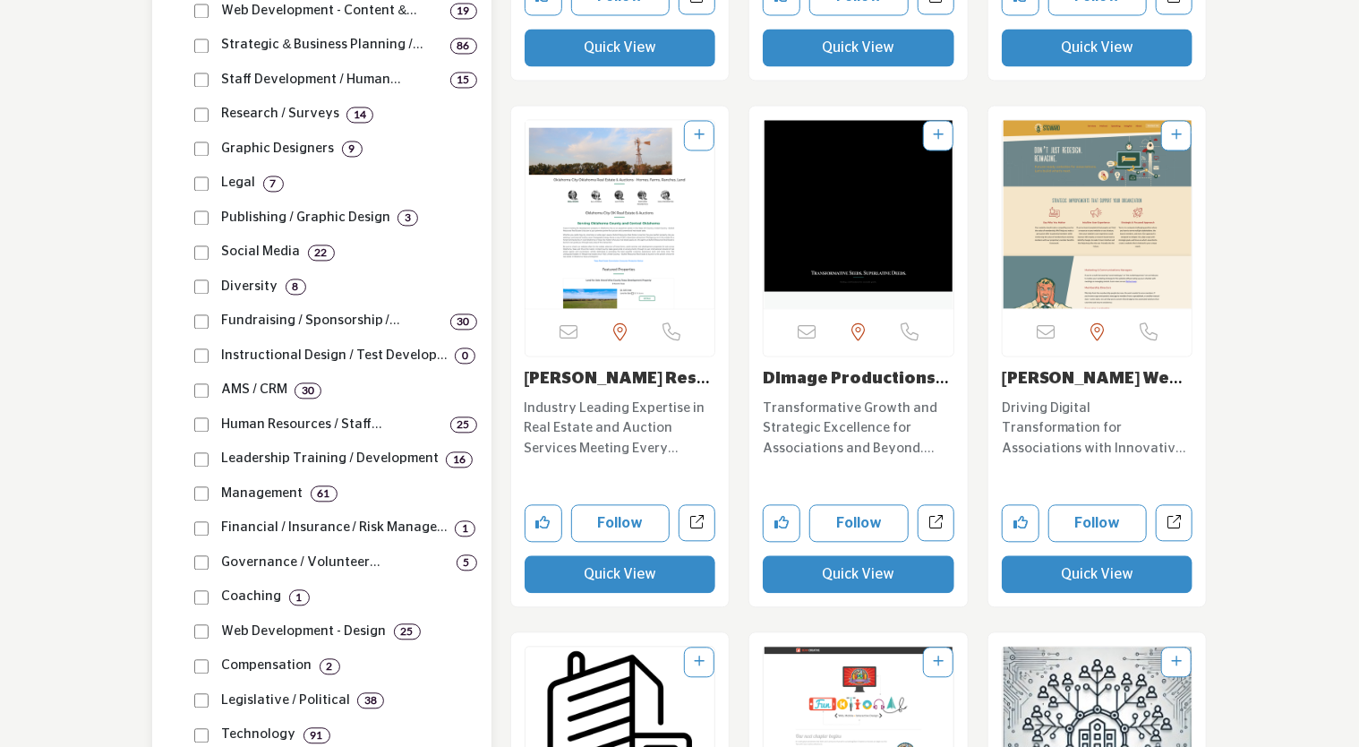
scroll to position [1880, 0]
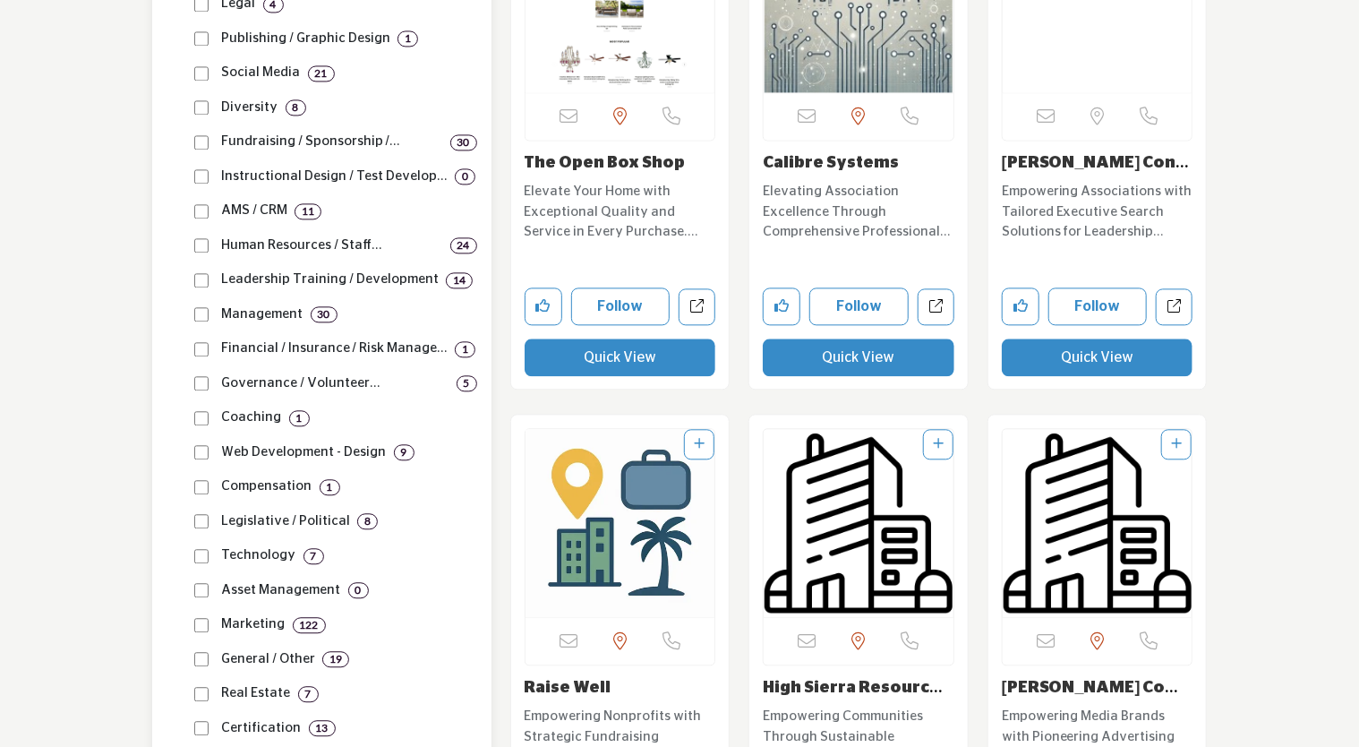
scroll to position [2149, 0]
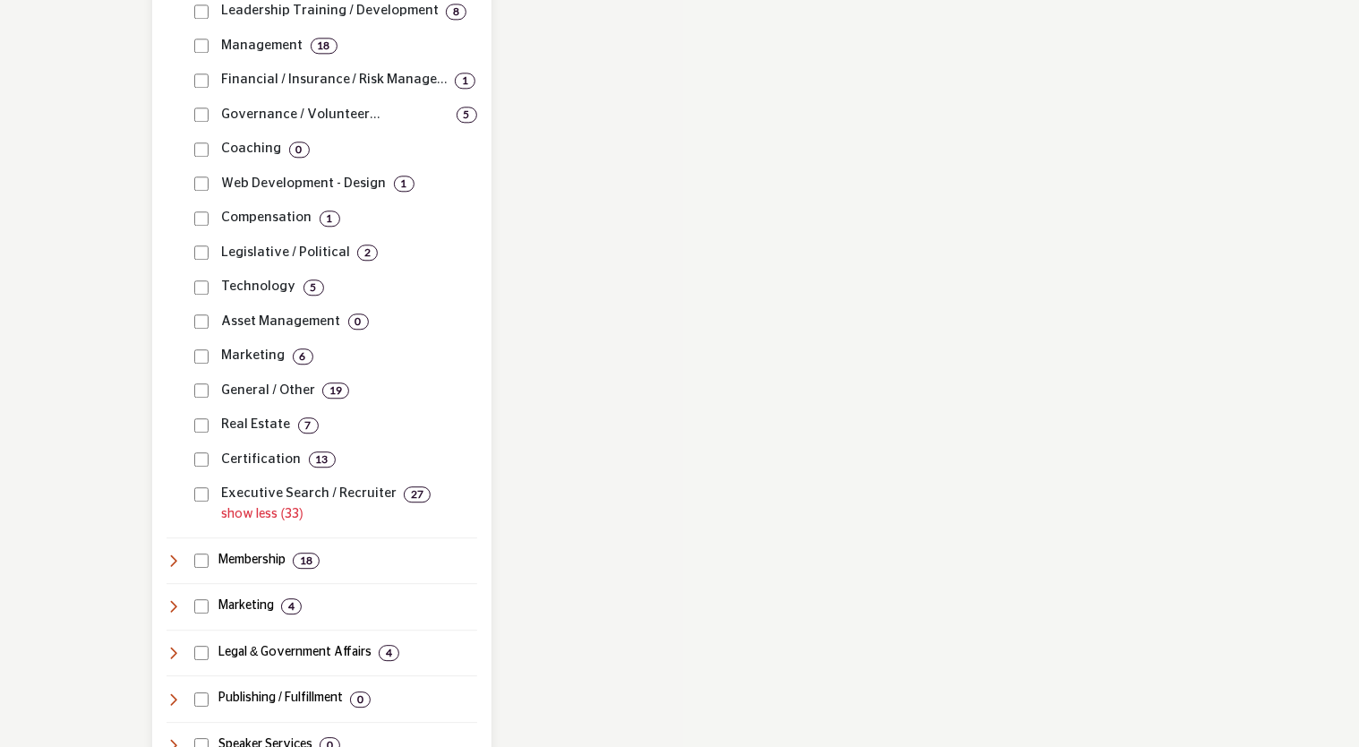
click at [202, 431] on div "Real Estate 7" at bounding box center [332, 418] width 289 height 35
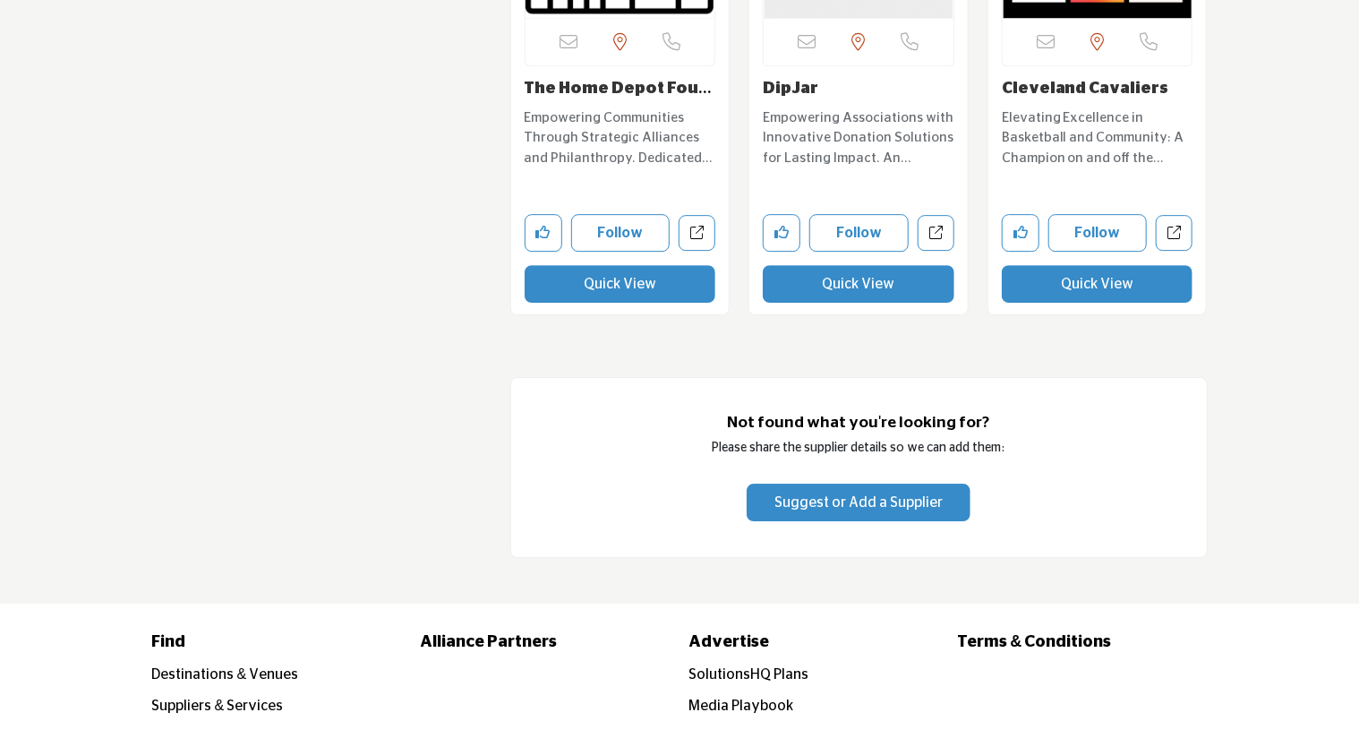
scroll to position [5730, 0]
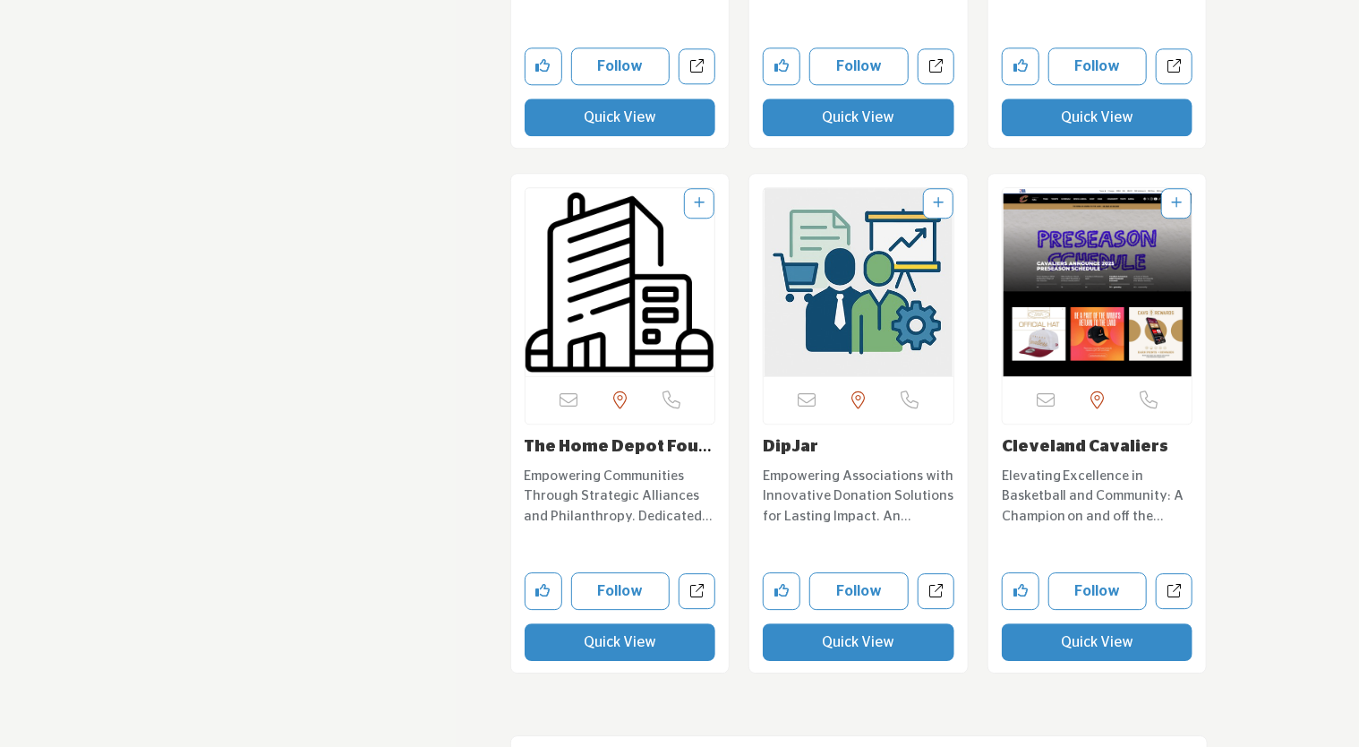
scroll to position [5730, 0]
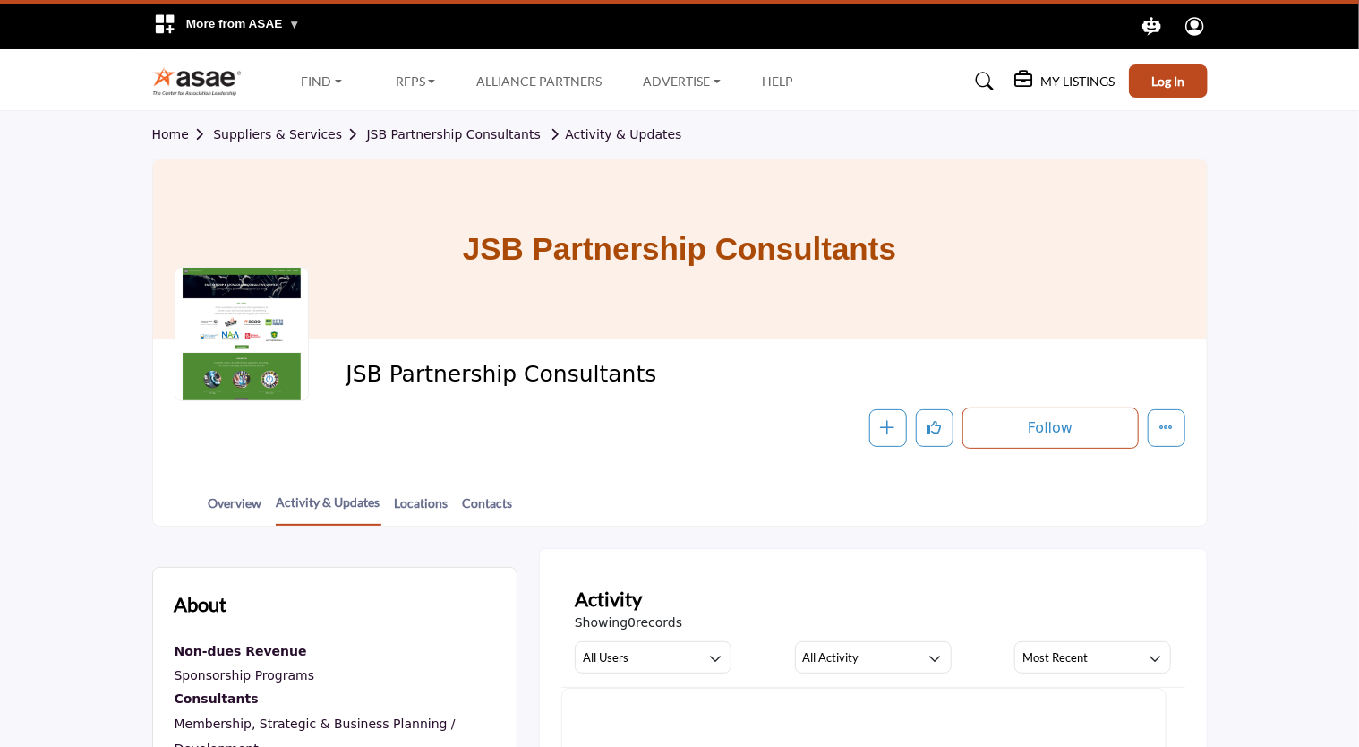
scroll to position [269, 0]
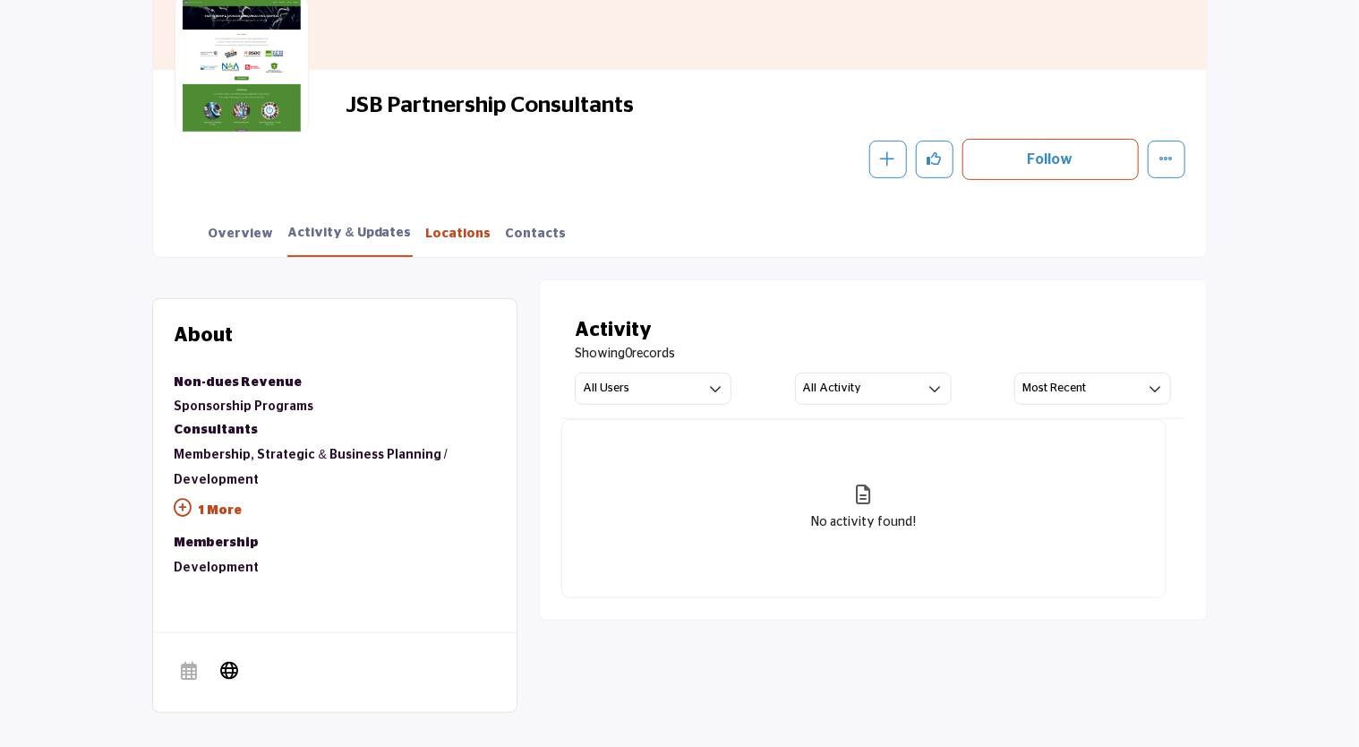
click at [443, 236] on link "Locations" at bounding box center [458, 240] width 67 height 31
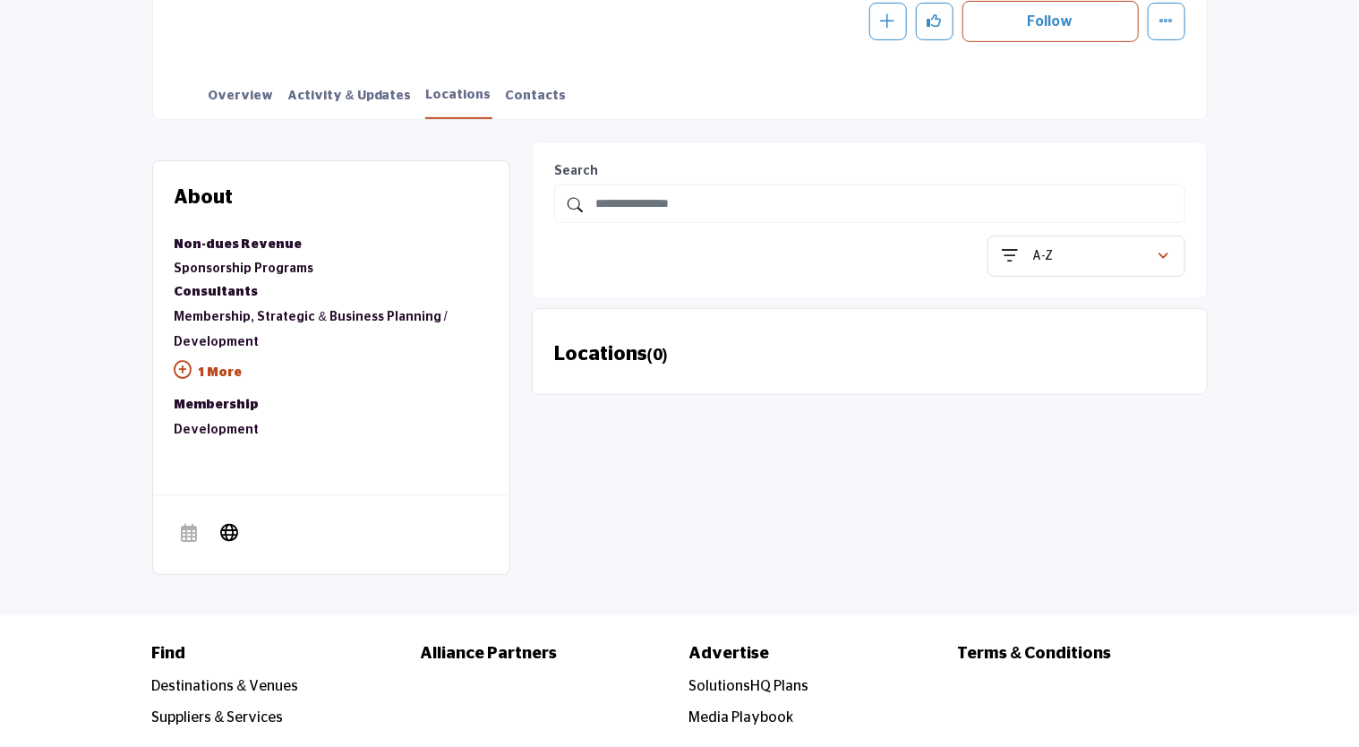
scroll to position [227, 0]
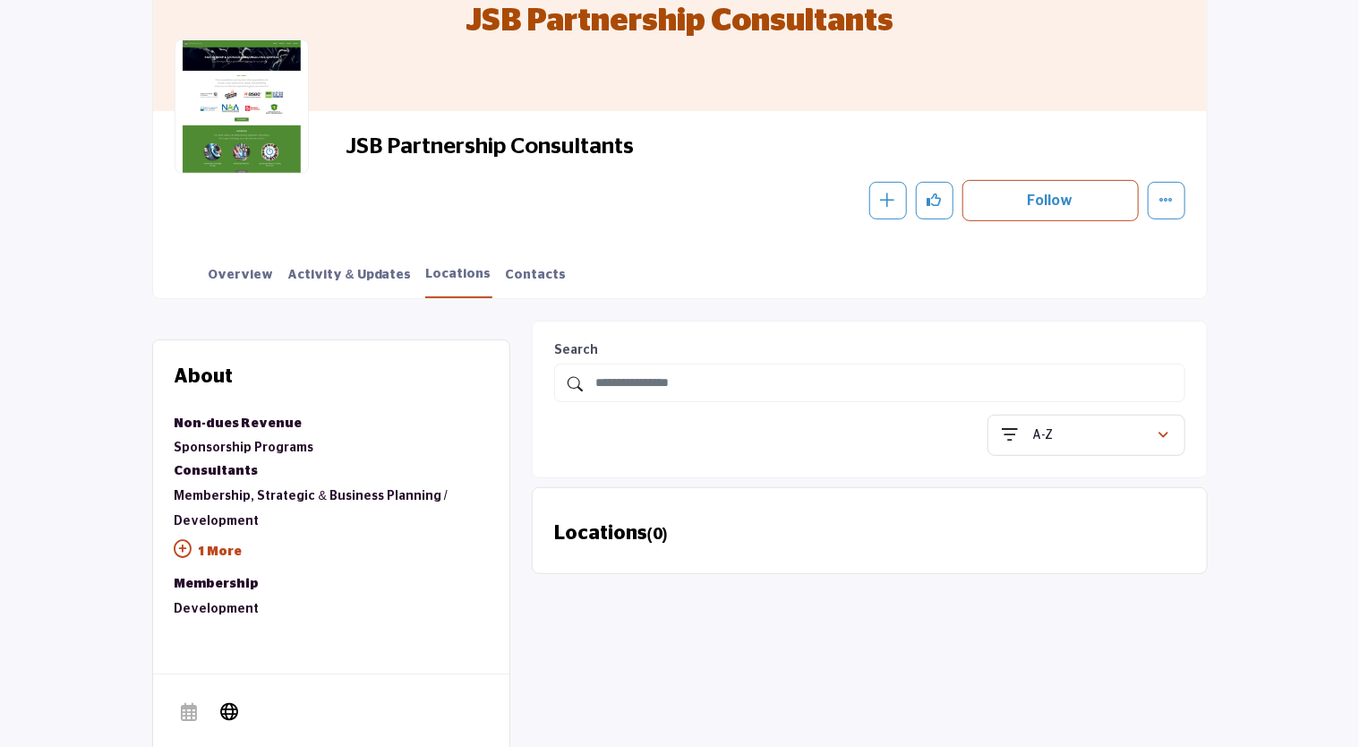
click at [259, 148] on div at bounding box center [242, 106] width 134 height 134
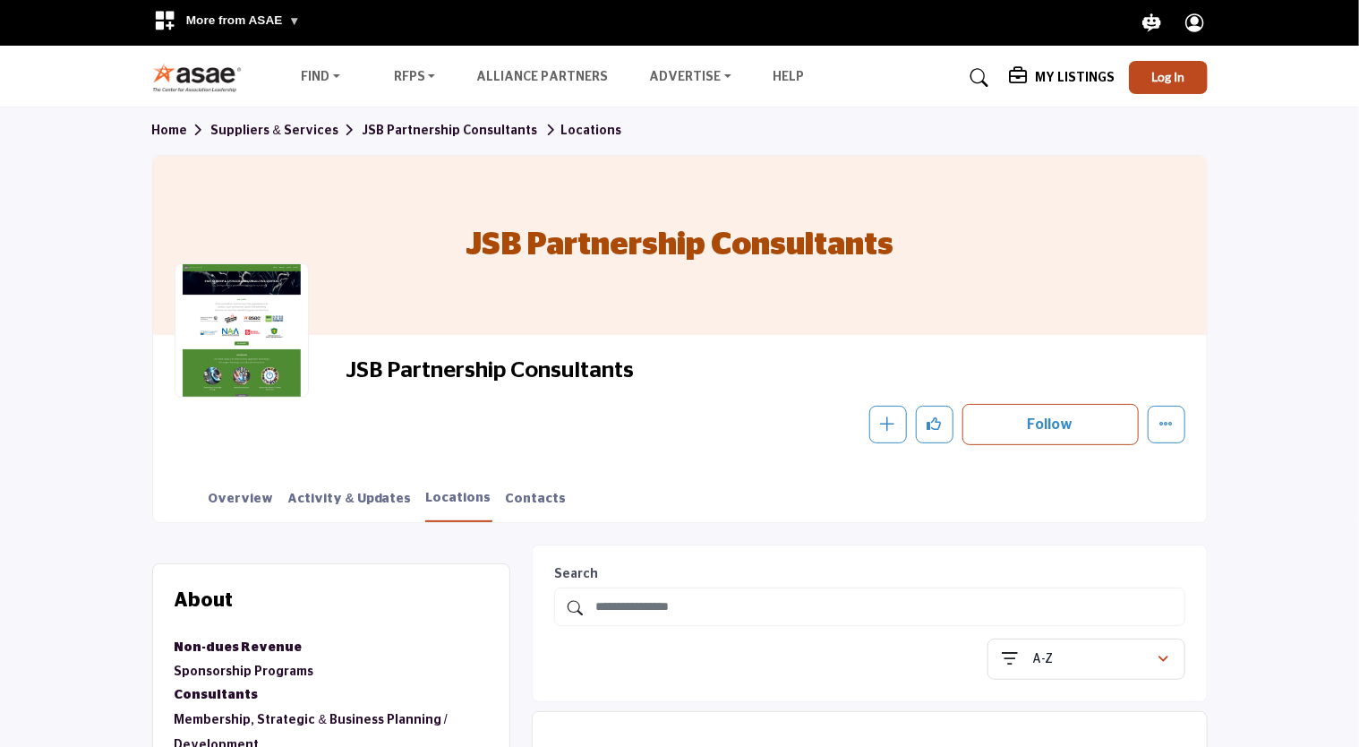
scroll to position [0, 0]
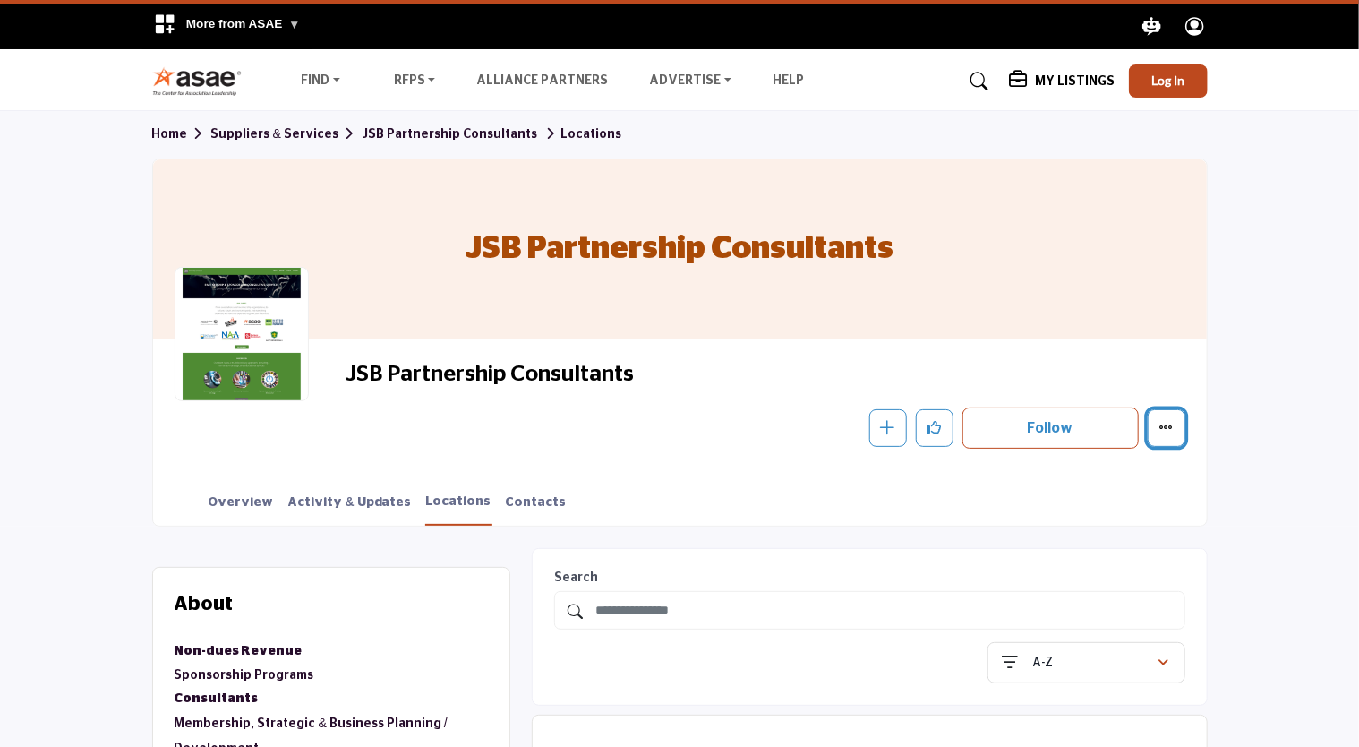
click at [1171, 426] on icon "More details" at bounding box center [1166, 427] width 14 height 14
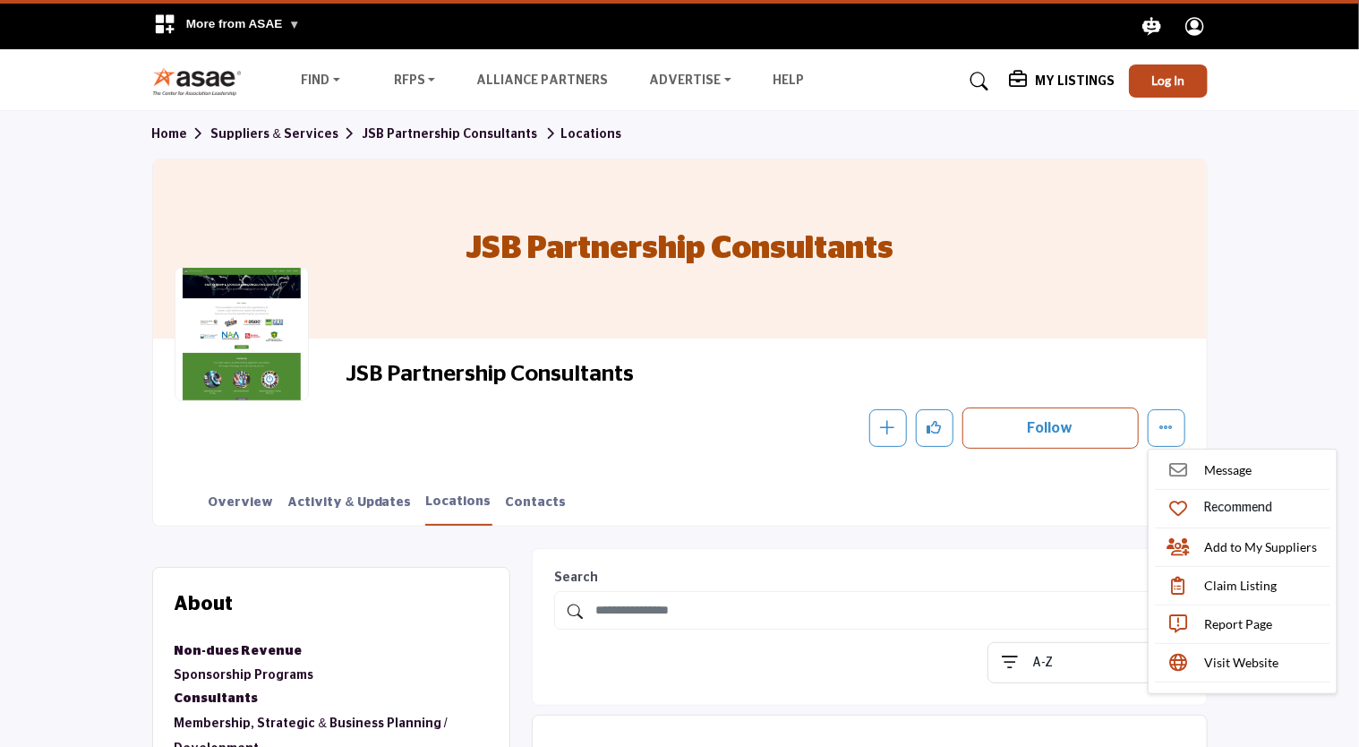
click at [1261, 391] on section "Home Suppliers & Services JSB Partnership Consultants Locations JSB Partnership…" at bounding box center [679, 318] width 1359 height 415
